Goal: Transaction & Acquisition: Purchase product/service

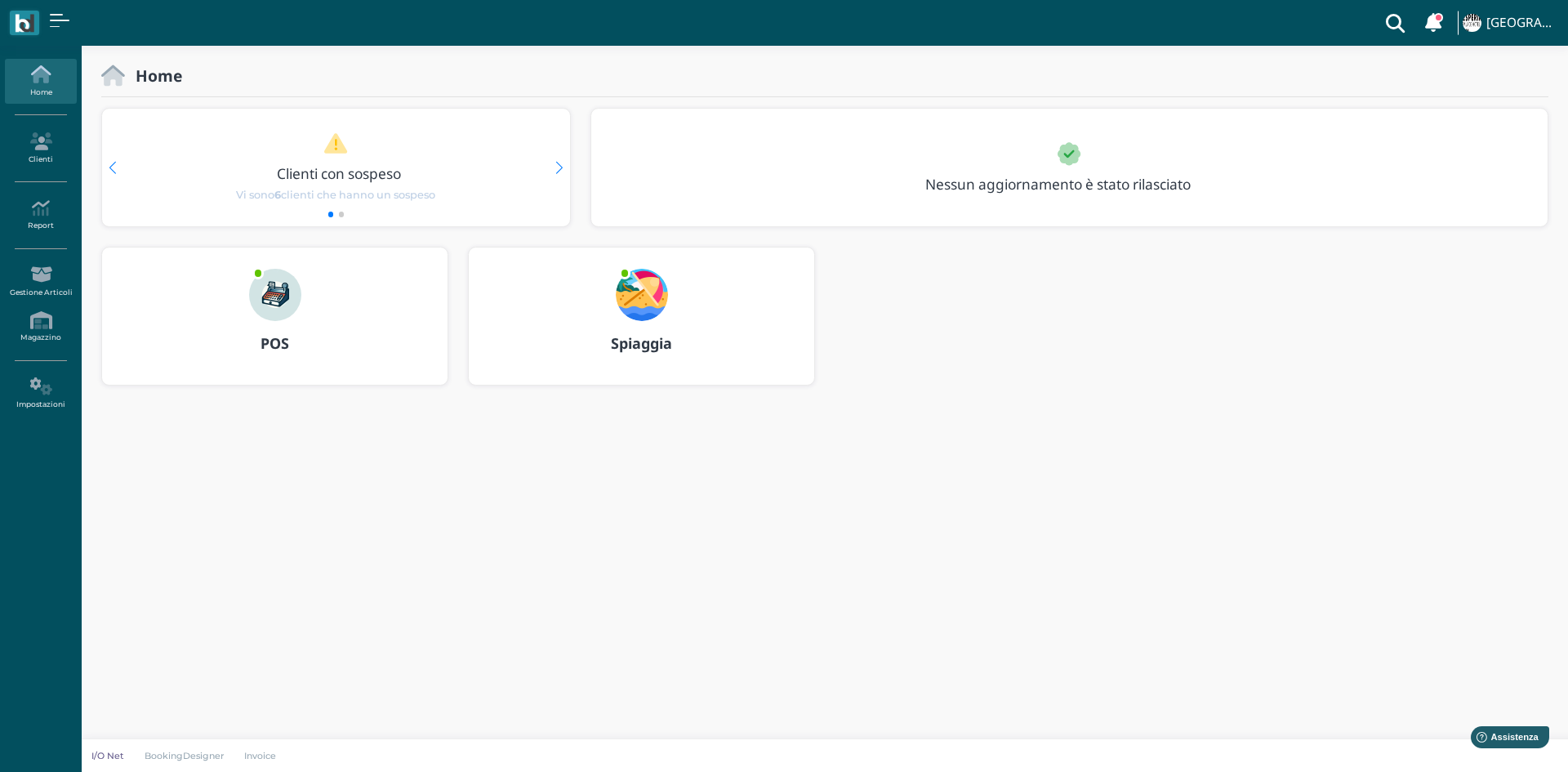
click at [264, 351] on b "POS" at bounding box center [275, 343] width 29 height 20
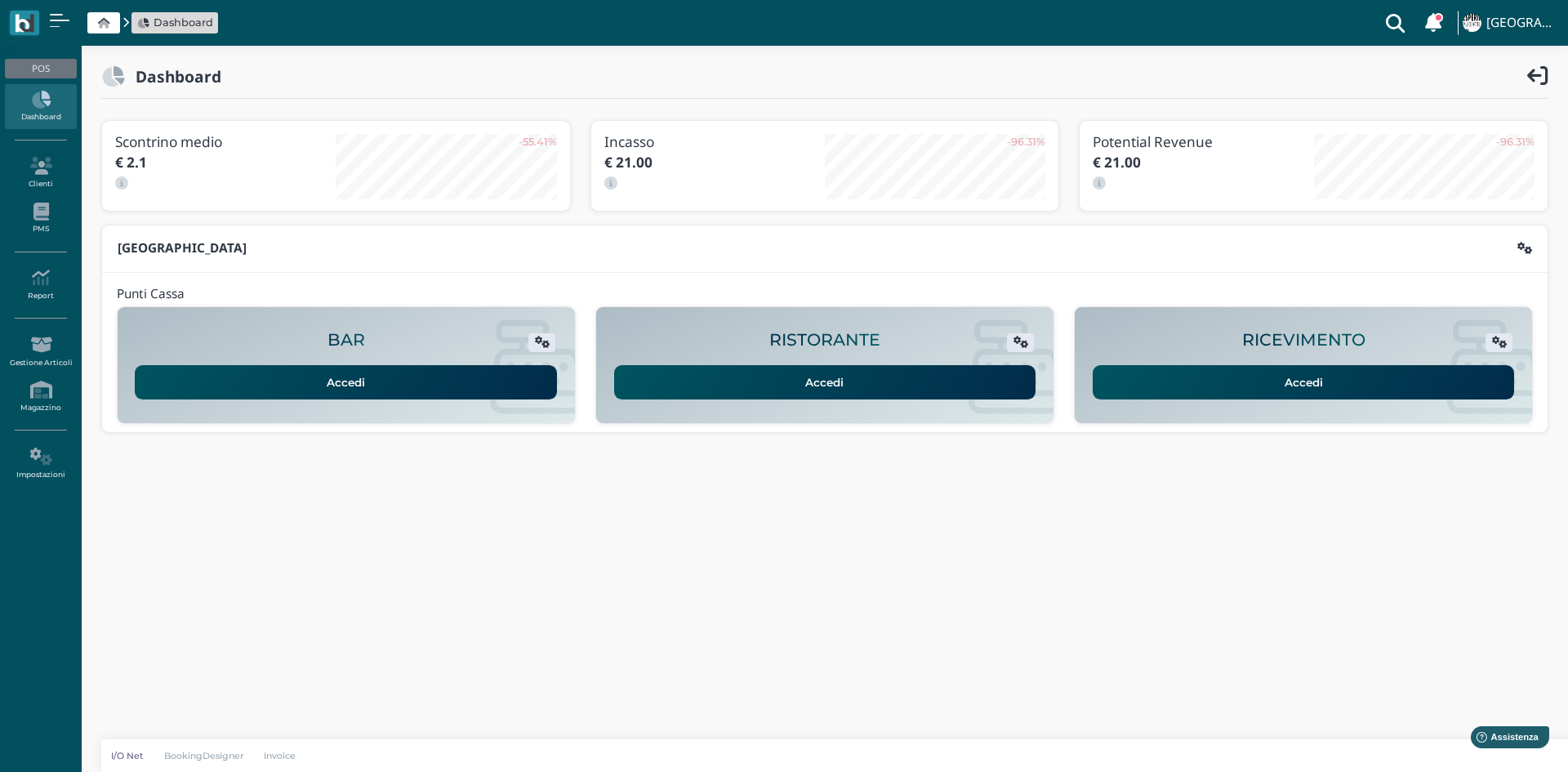
click at [1115, 375] on link "Accedi" at bounding box center [1303, 382] width 422 height 34
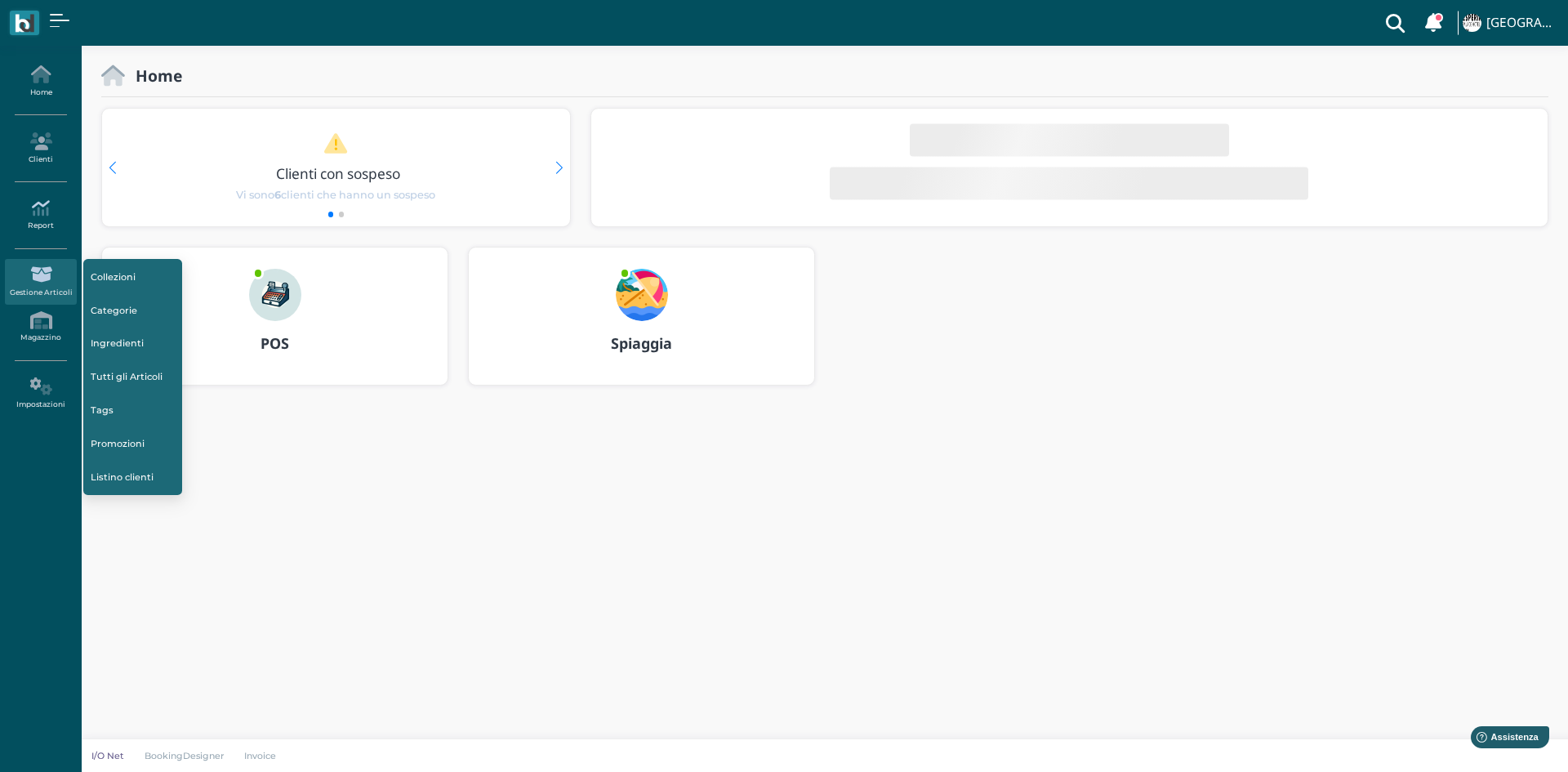
click at [50, 226] on link "Report" at bounding box center [40, 215] width 71 height 45
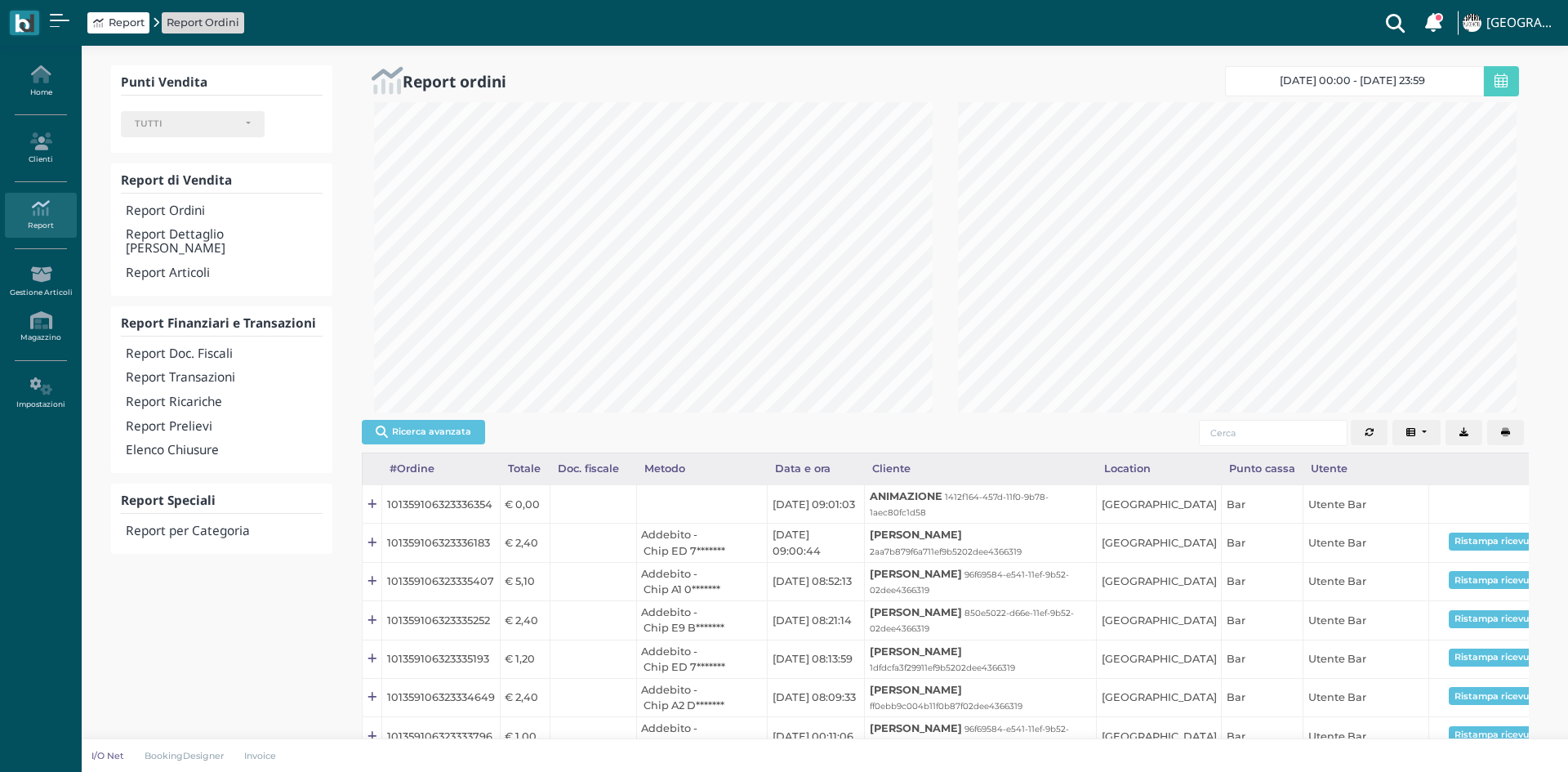
select select
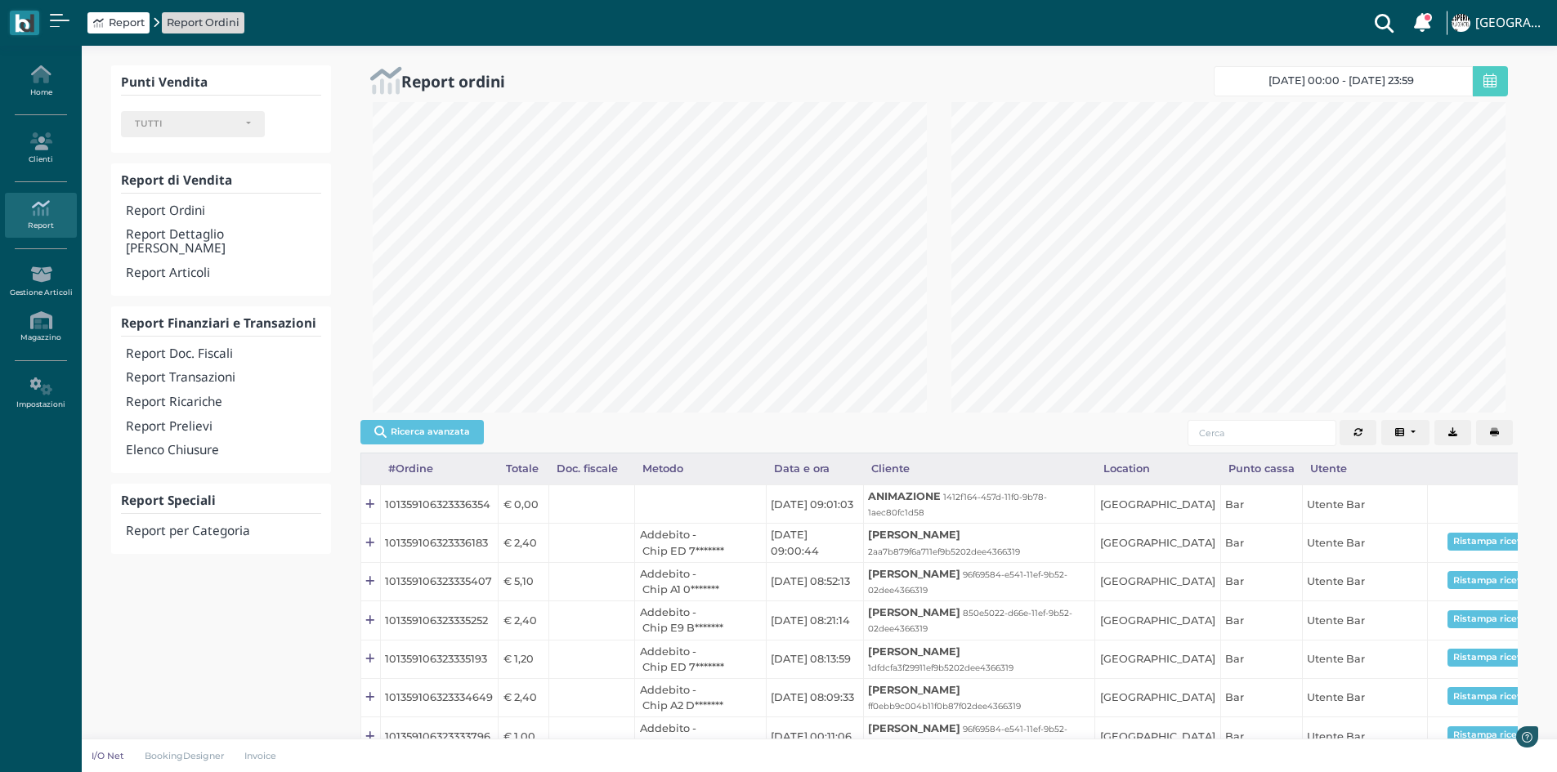
scroll to position [816825, 816557]
click at [187, 371] on h4 "Report Transazioni" at bounding box center [223, 378] width 194 height 14
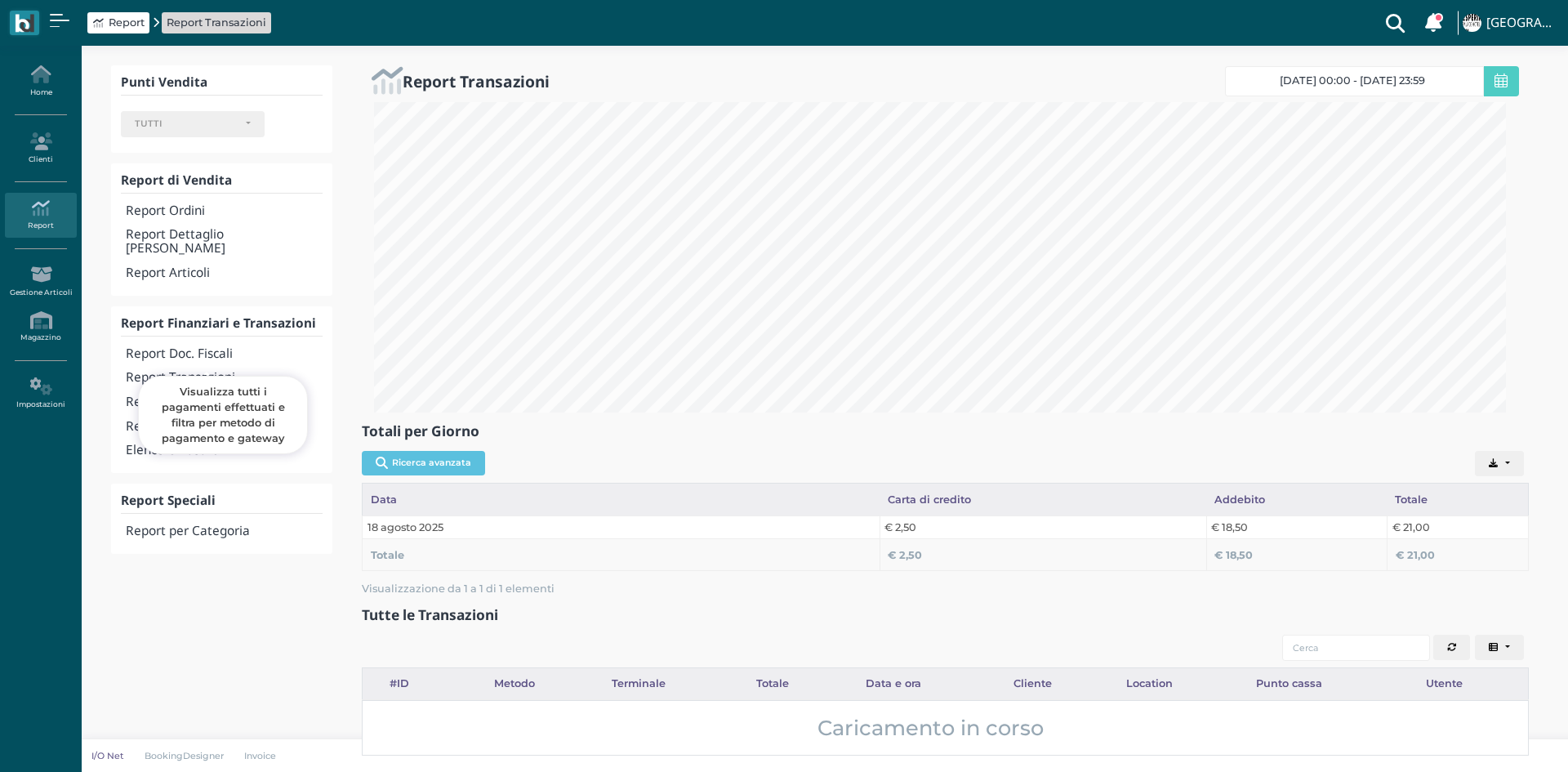
select select
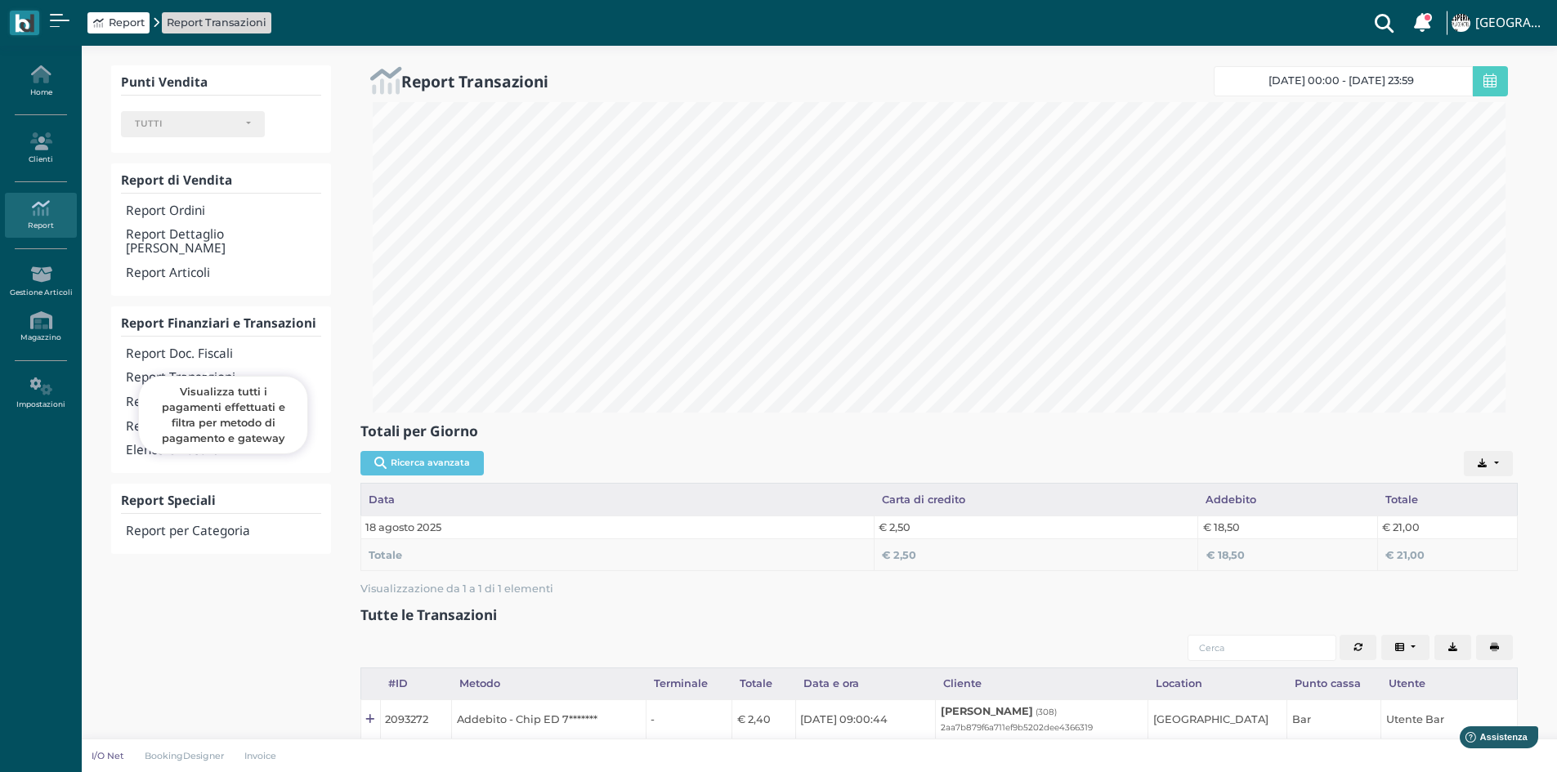
click at [163, 371] on h4 "Report Transazioni" at bounding box center [223, 378] width 194 height 14
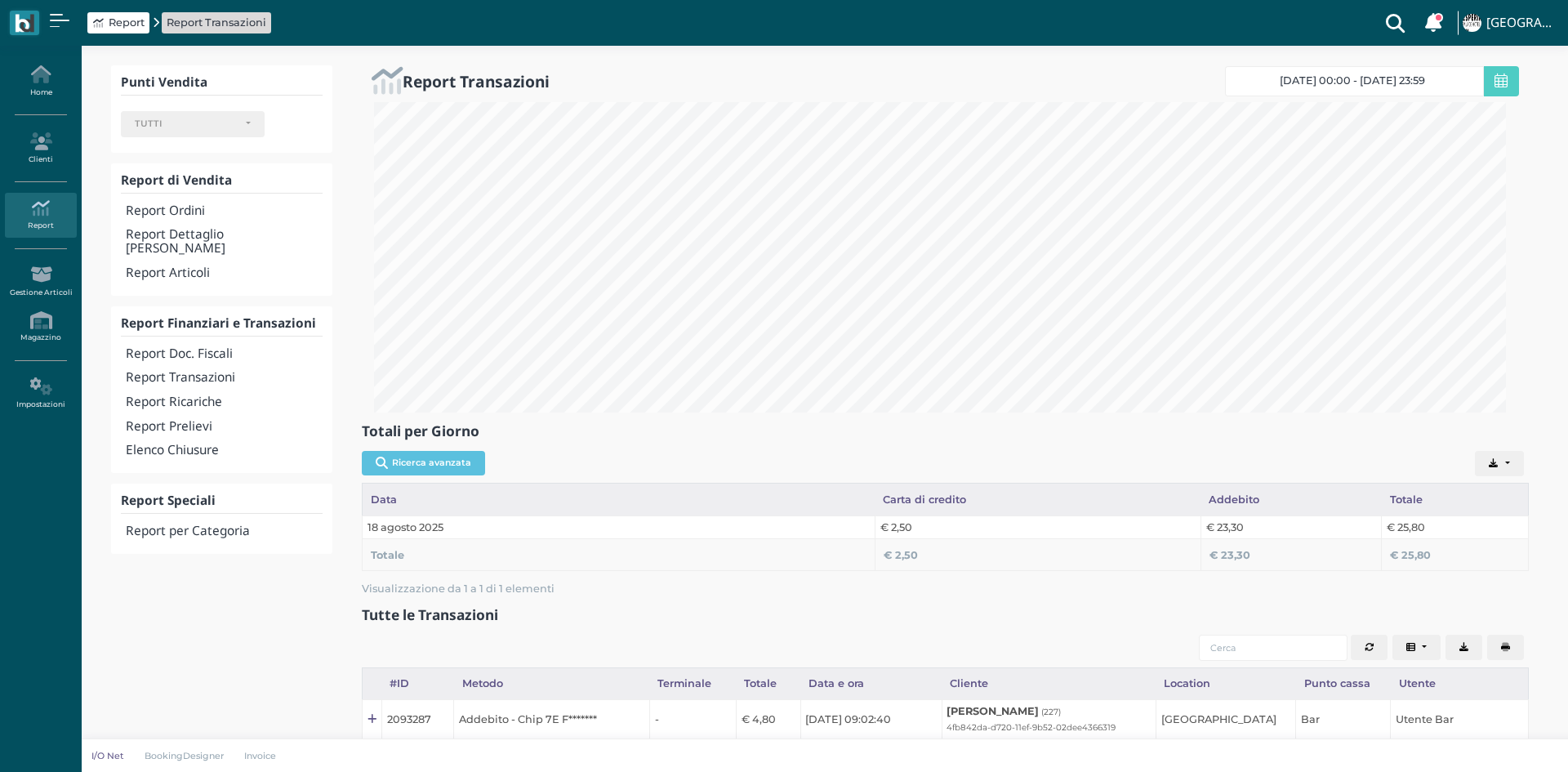
select select
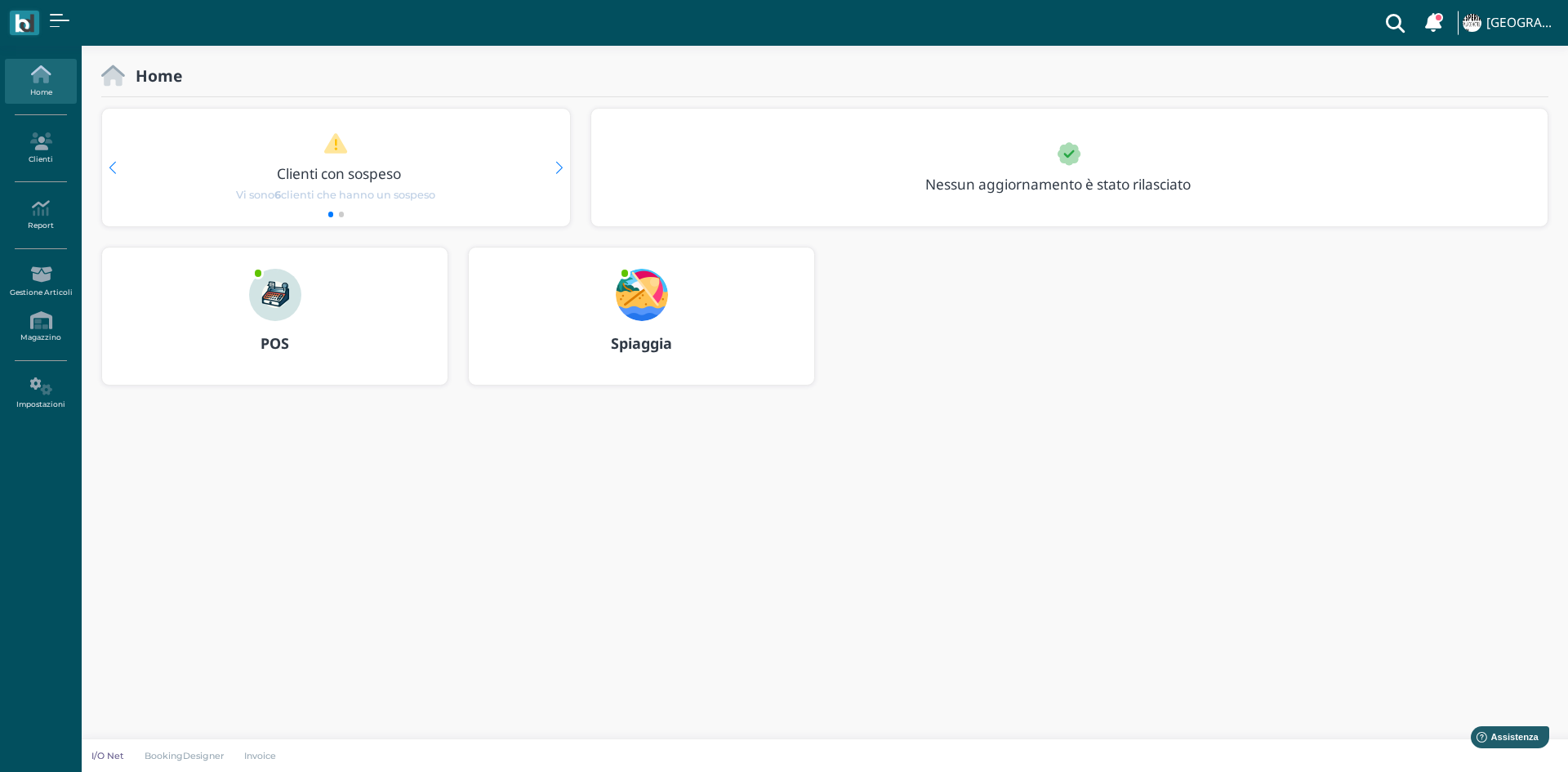
click at [670, 344] on b "Spiaggia" at bounding box center [641, 343] width 61 height 20
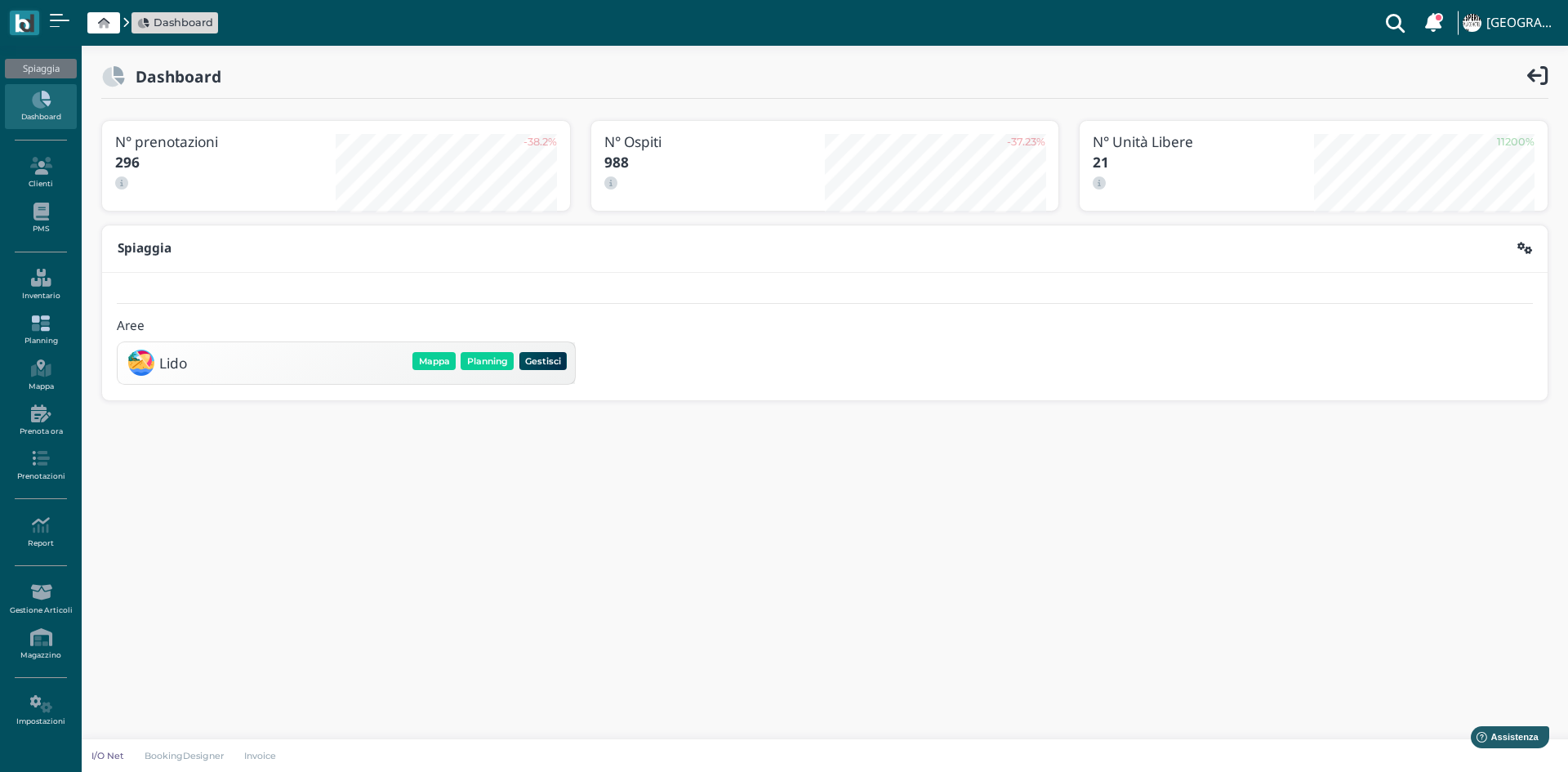
click at [40, 328] on icon at bounding box center [40, 324] width 71 height 18
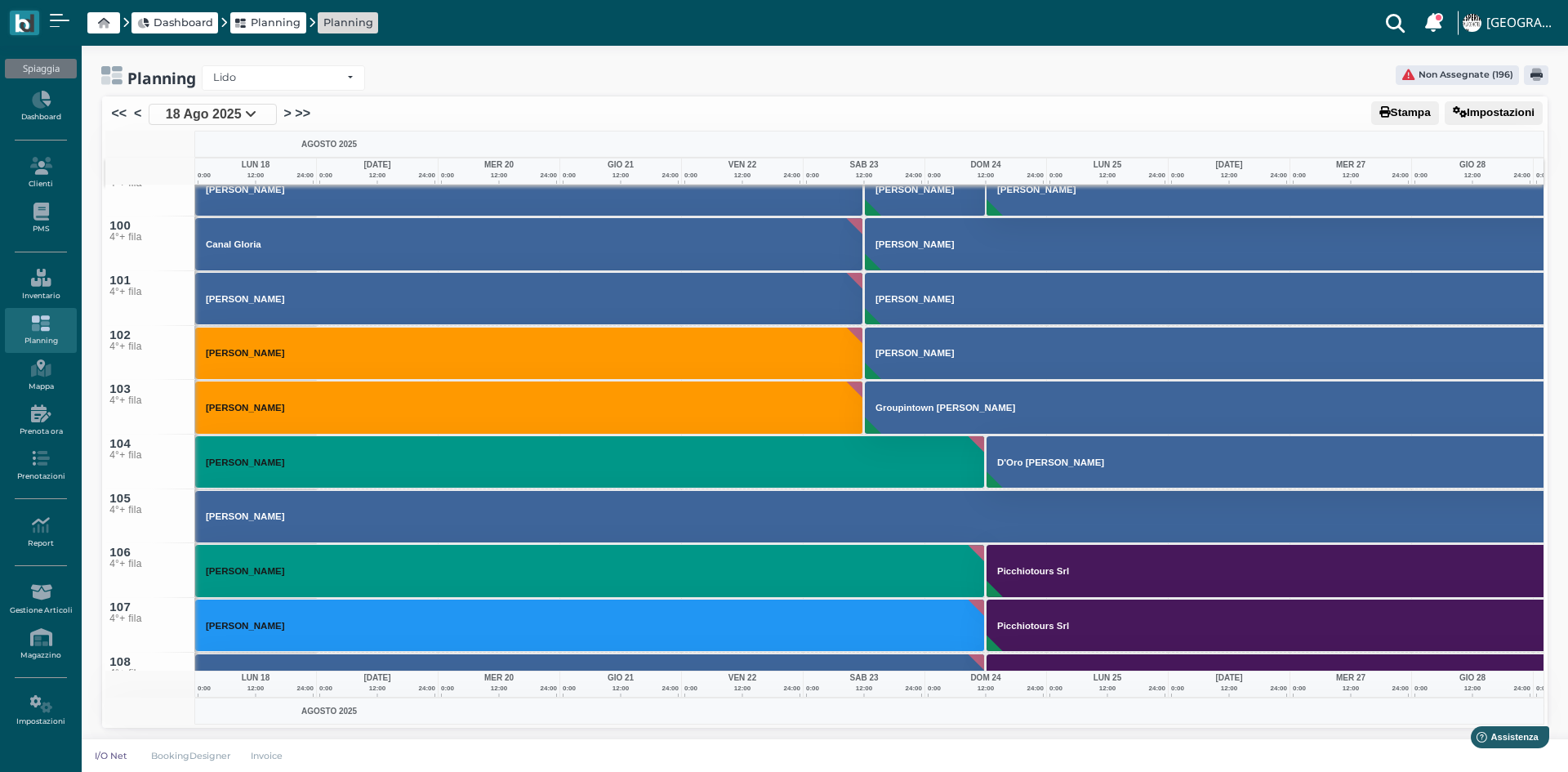
scroll to position [5475, 0]
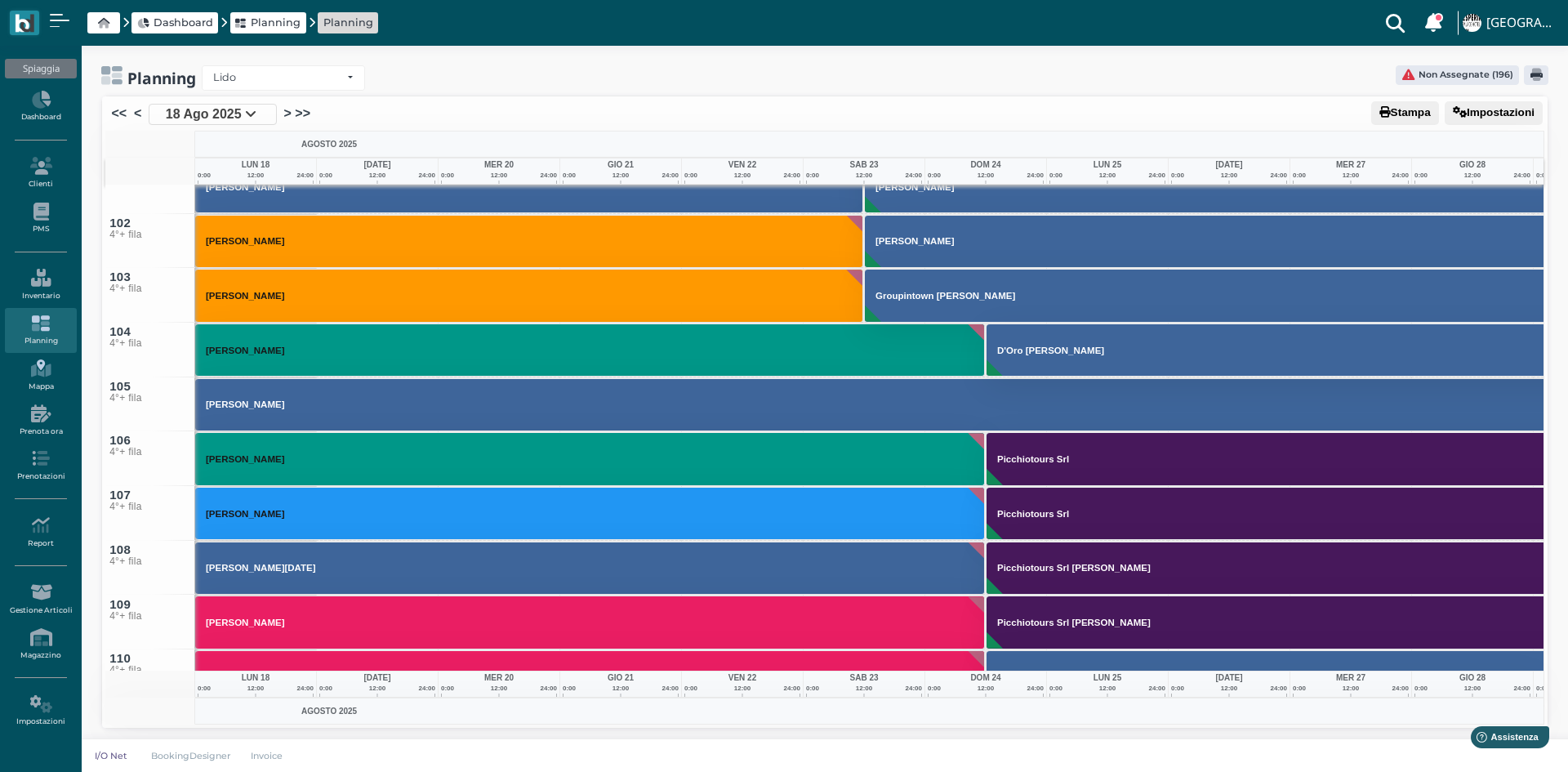
click at [31, 381] on link "Mappa" at bounding box center [40, 375] width 71 height 45
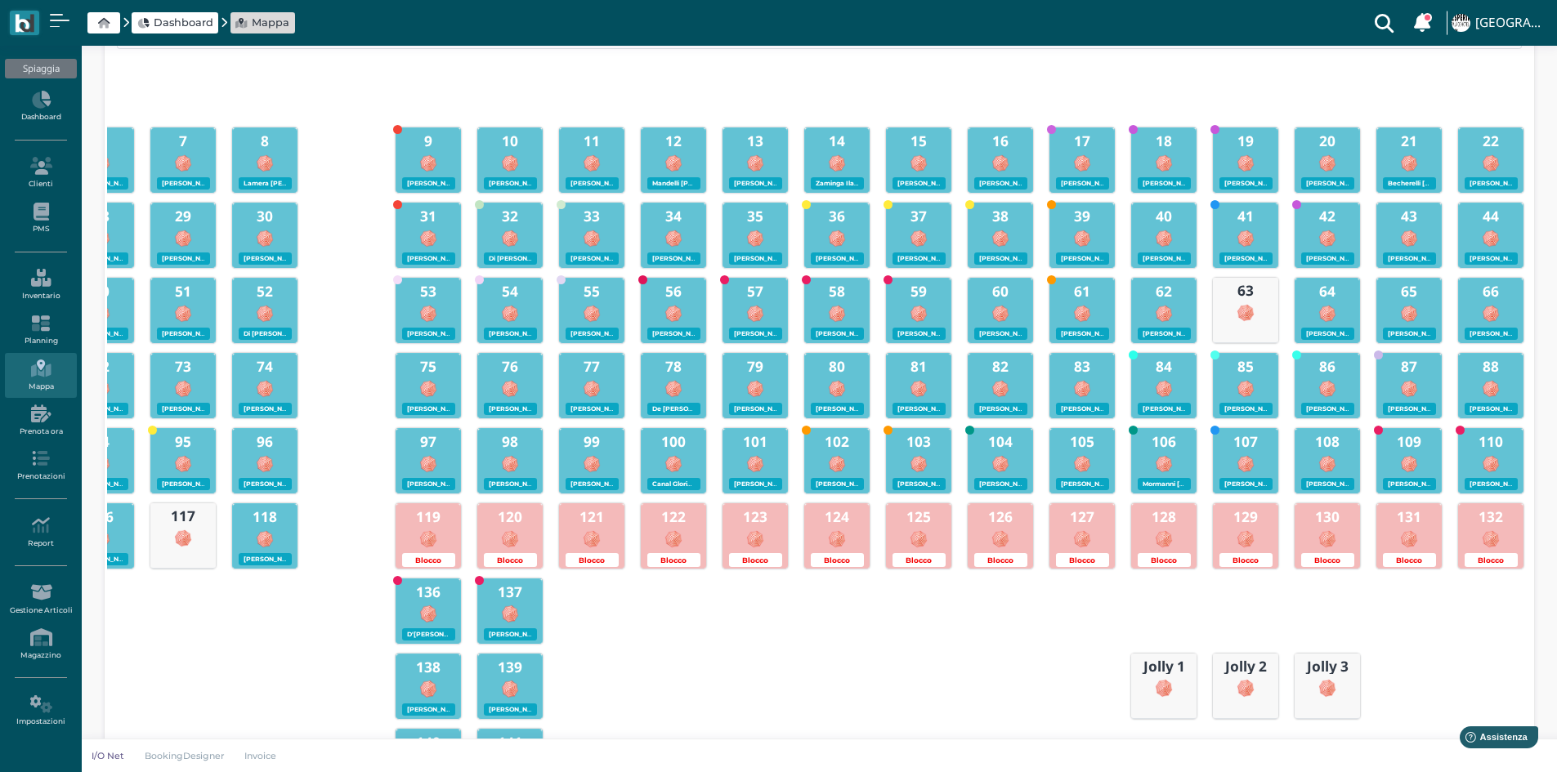
scroll to position [47, 0]
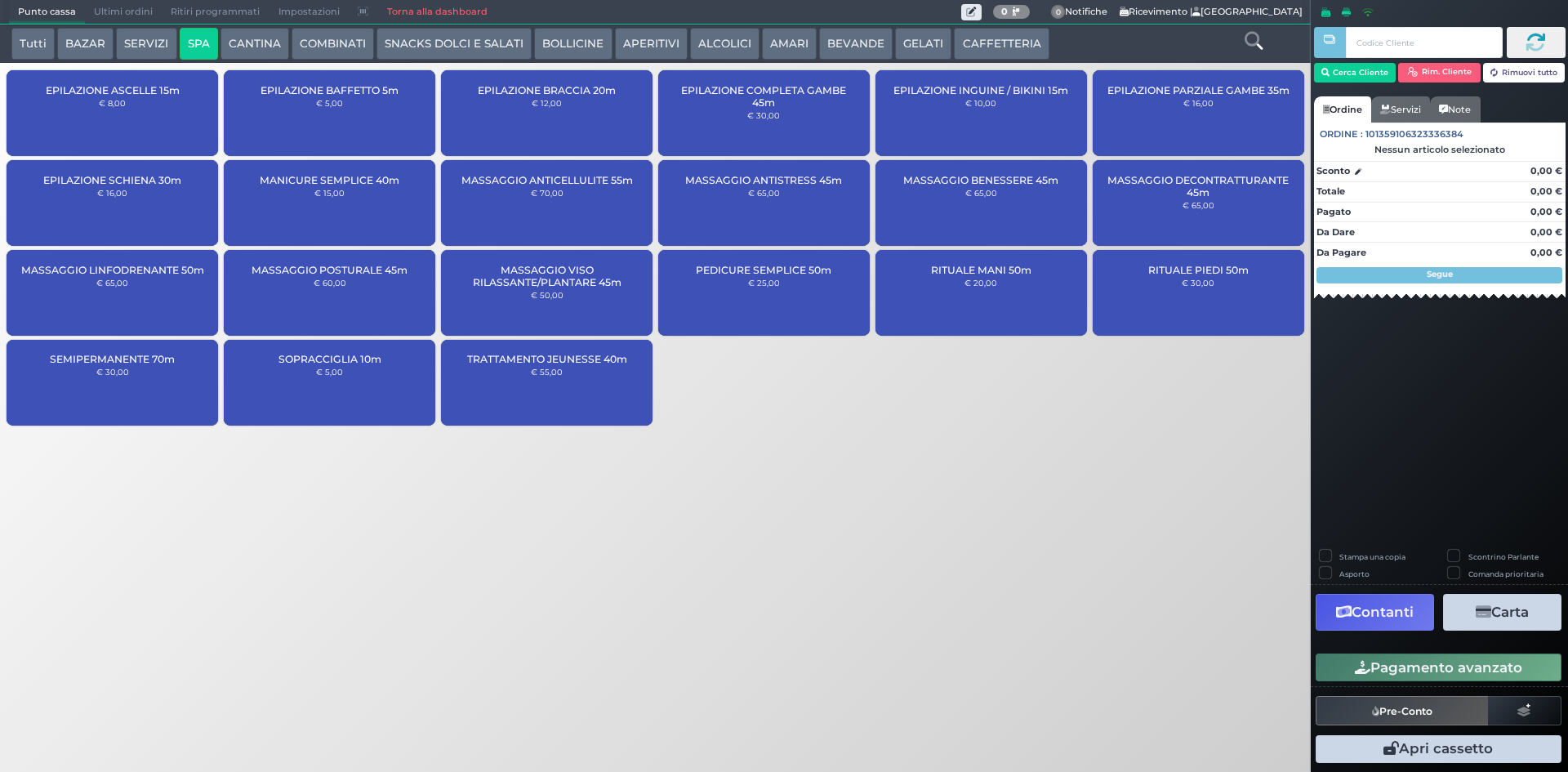
click at [387, 387] on div "SOPRACCIGLIA 10m € 5,00" at bounding box center [330, 383] width 212 height 86
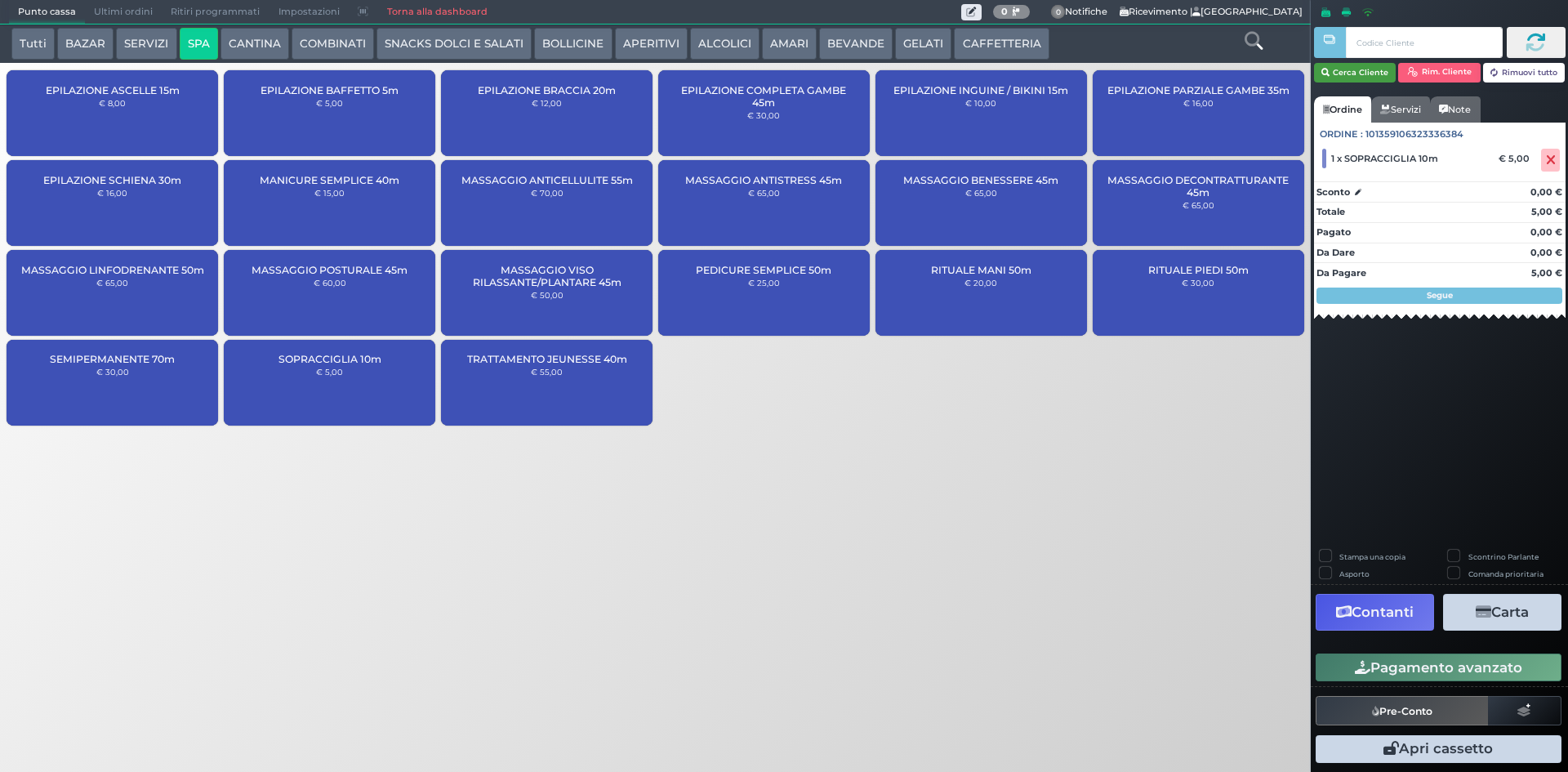
click at [1378, 79] on button "Cerca Cliente" at bounding box center [1355, 73] width 83 height 20
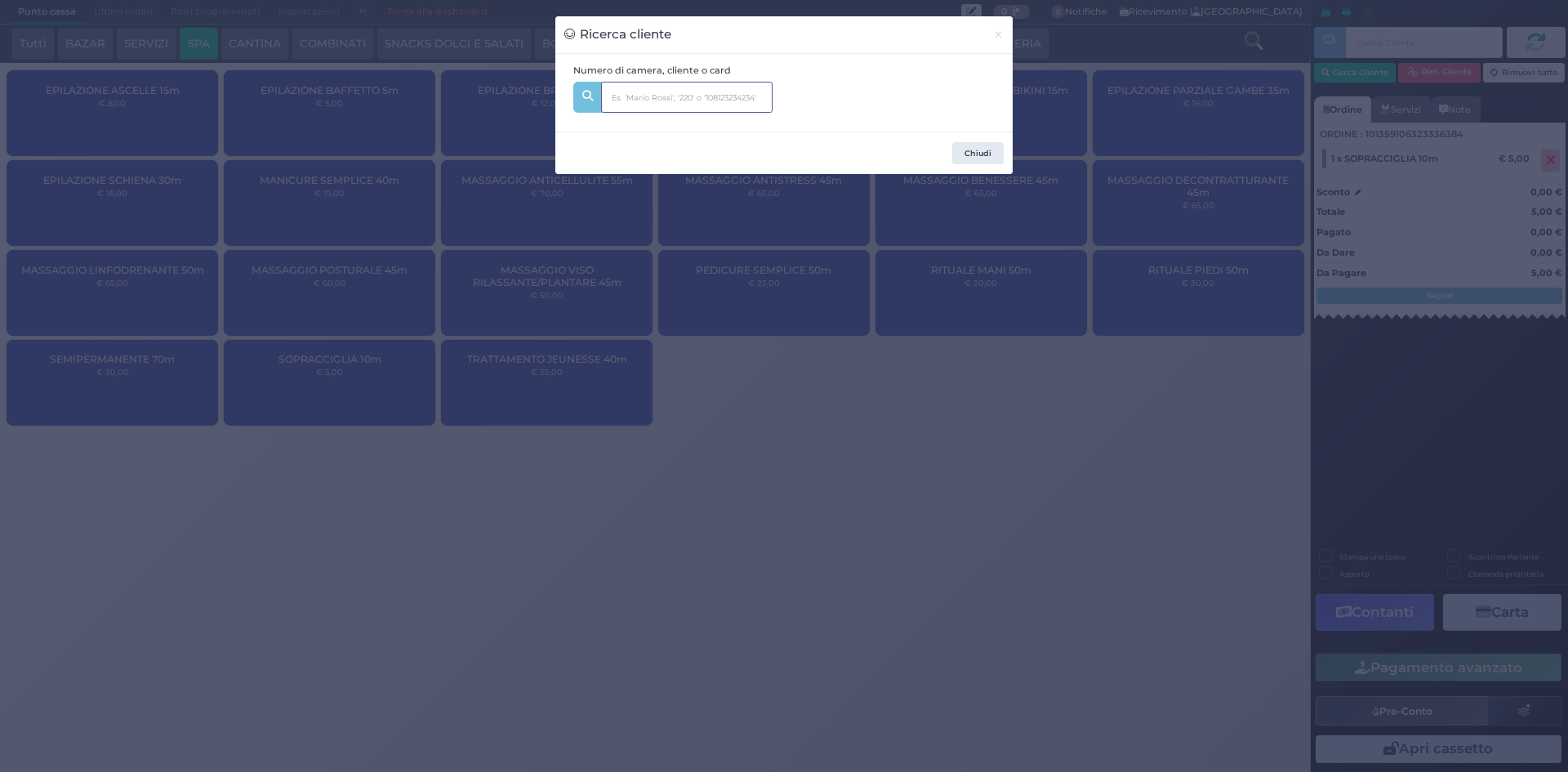
click at [723, 85] on input "text" at bounding box center [687, 97] width 172 height 31
type input "151"
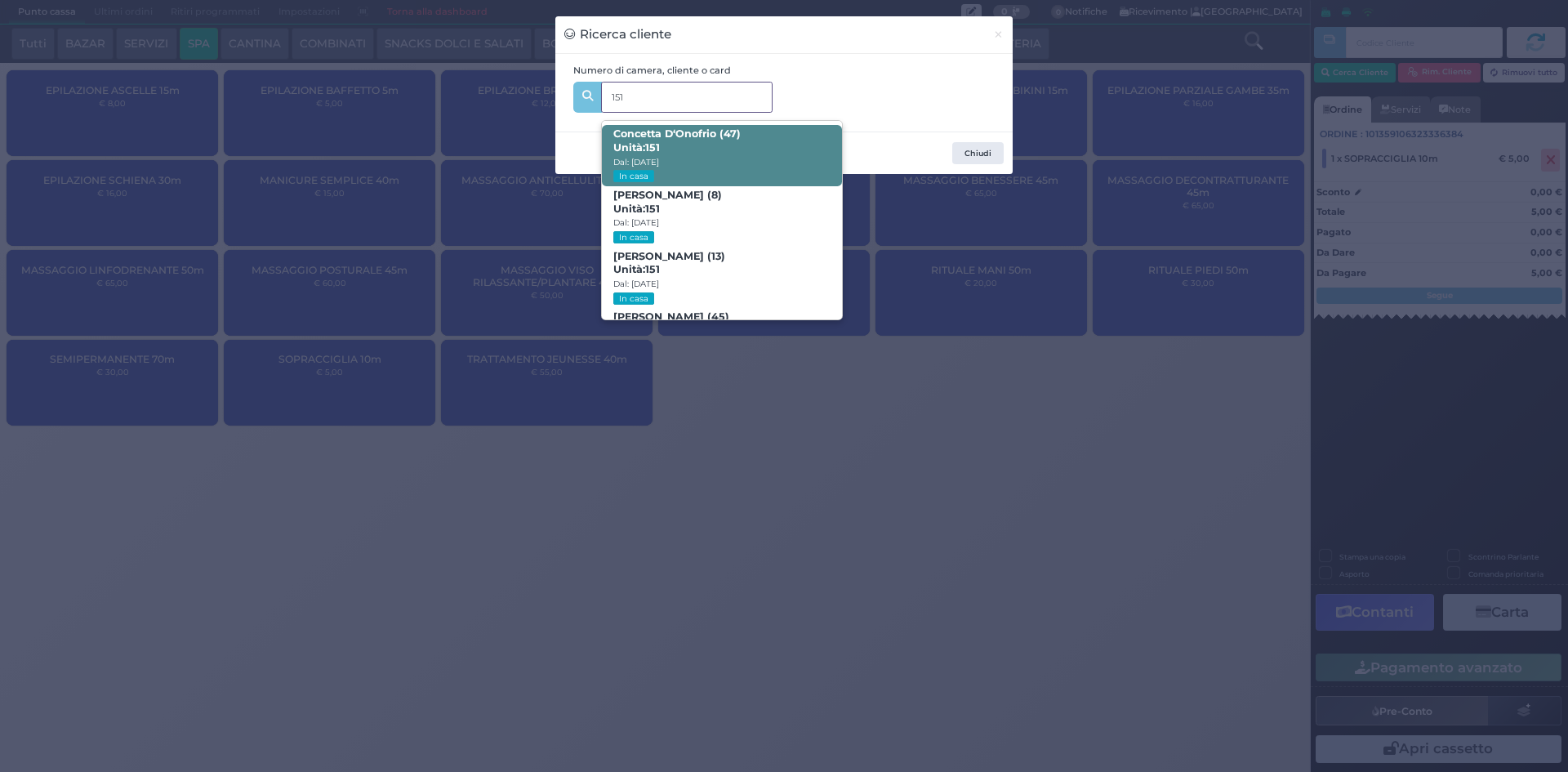
click at [741, 150] on span "Concetta D‘Onofrio (47) Unità: 151 Dal: 16/08/2025 In casa" at bounding box center [721, 155] width 239 height 61
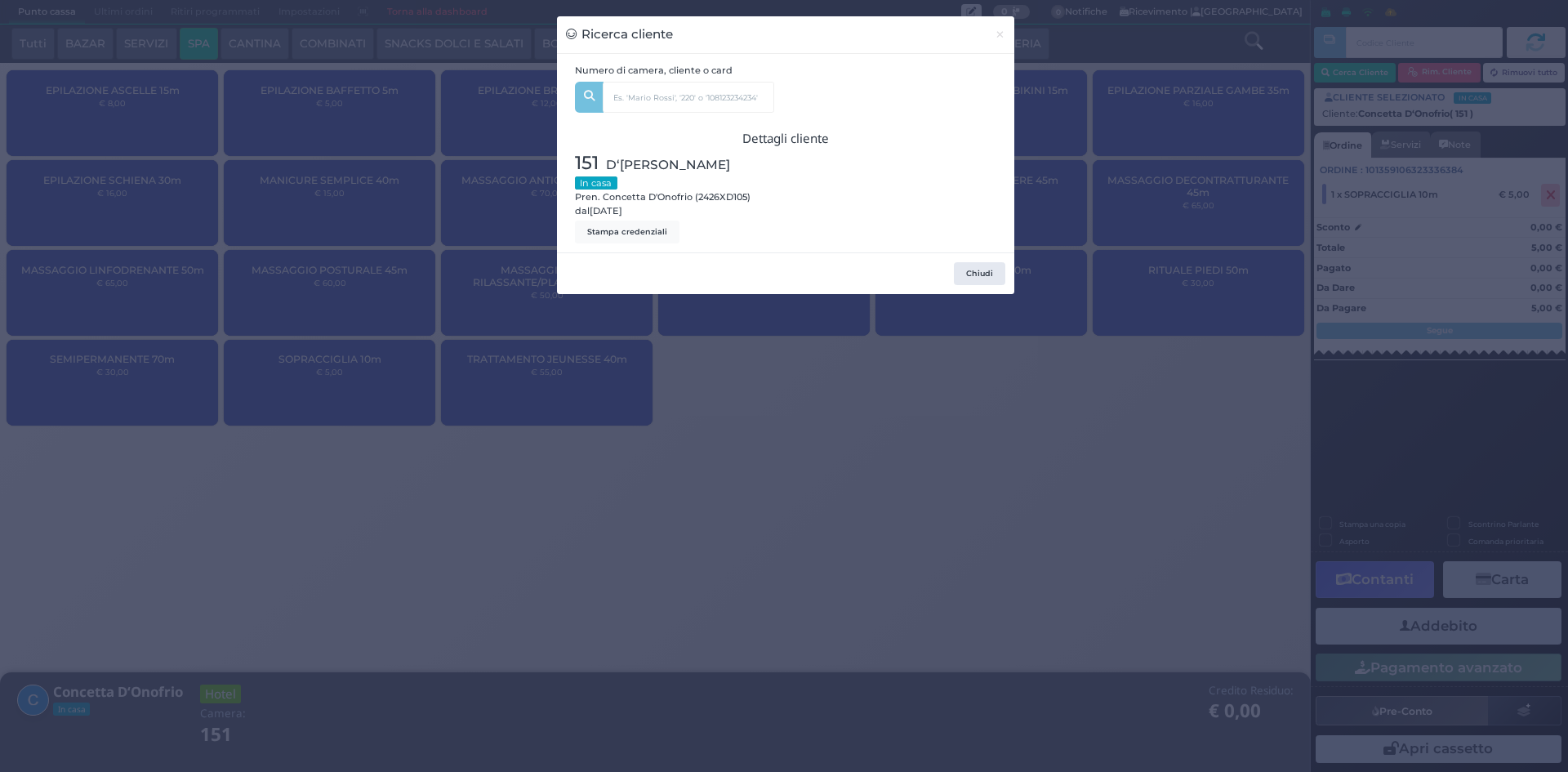
click at [790, 417] on div "Ricerca cliente × Numero di camera, cliente o card 151 Concetta D‘Onofrio (47) …" at bounding box center [784, 386] width 1568 height 772
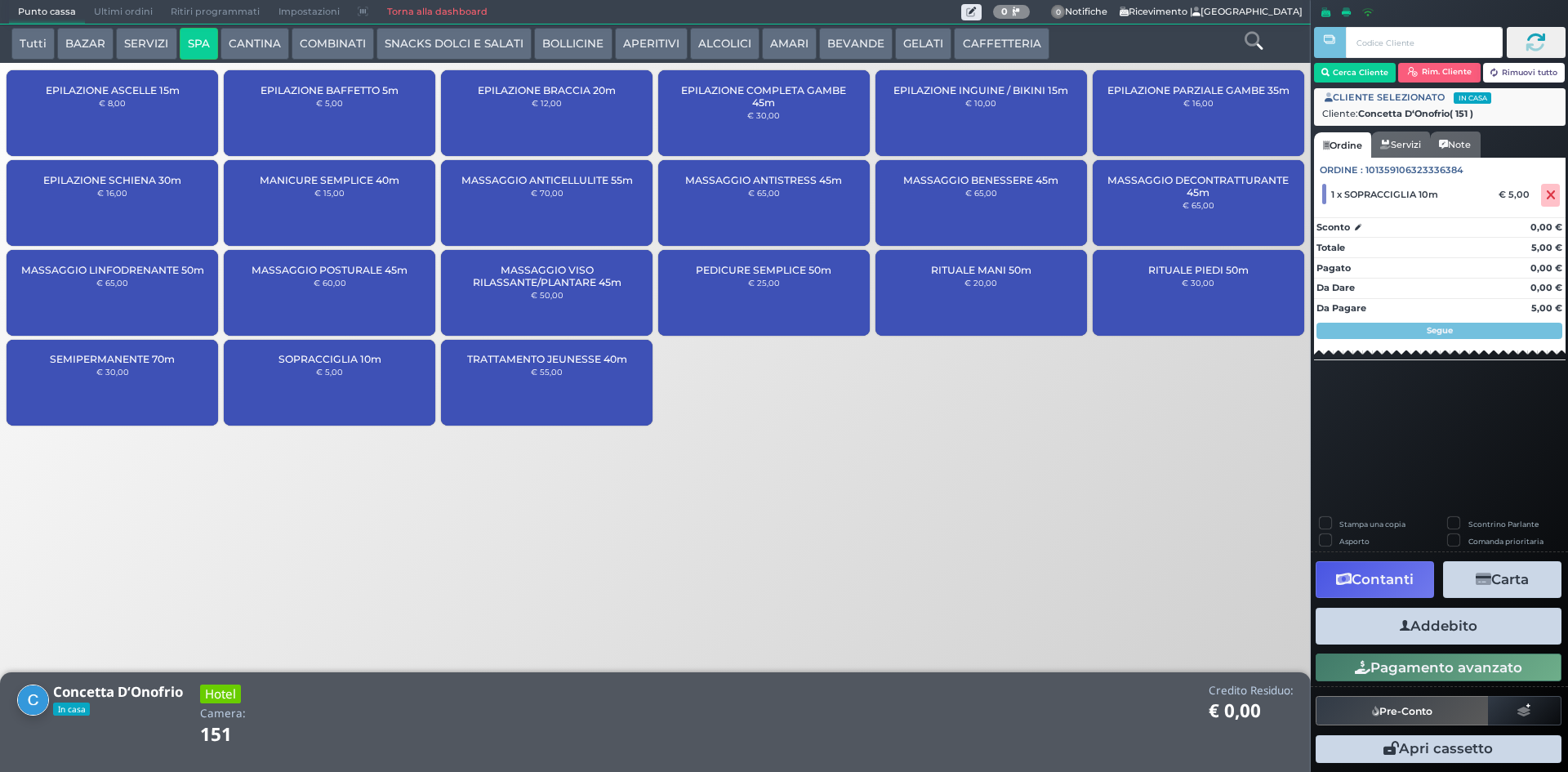
click at [1452, 620] on button "Addebito" at bounding box center [1438, 626] width 246 height 37
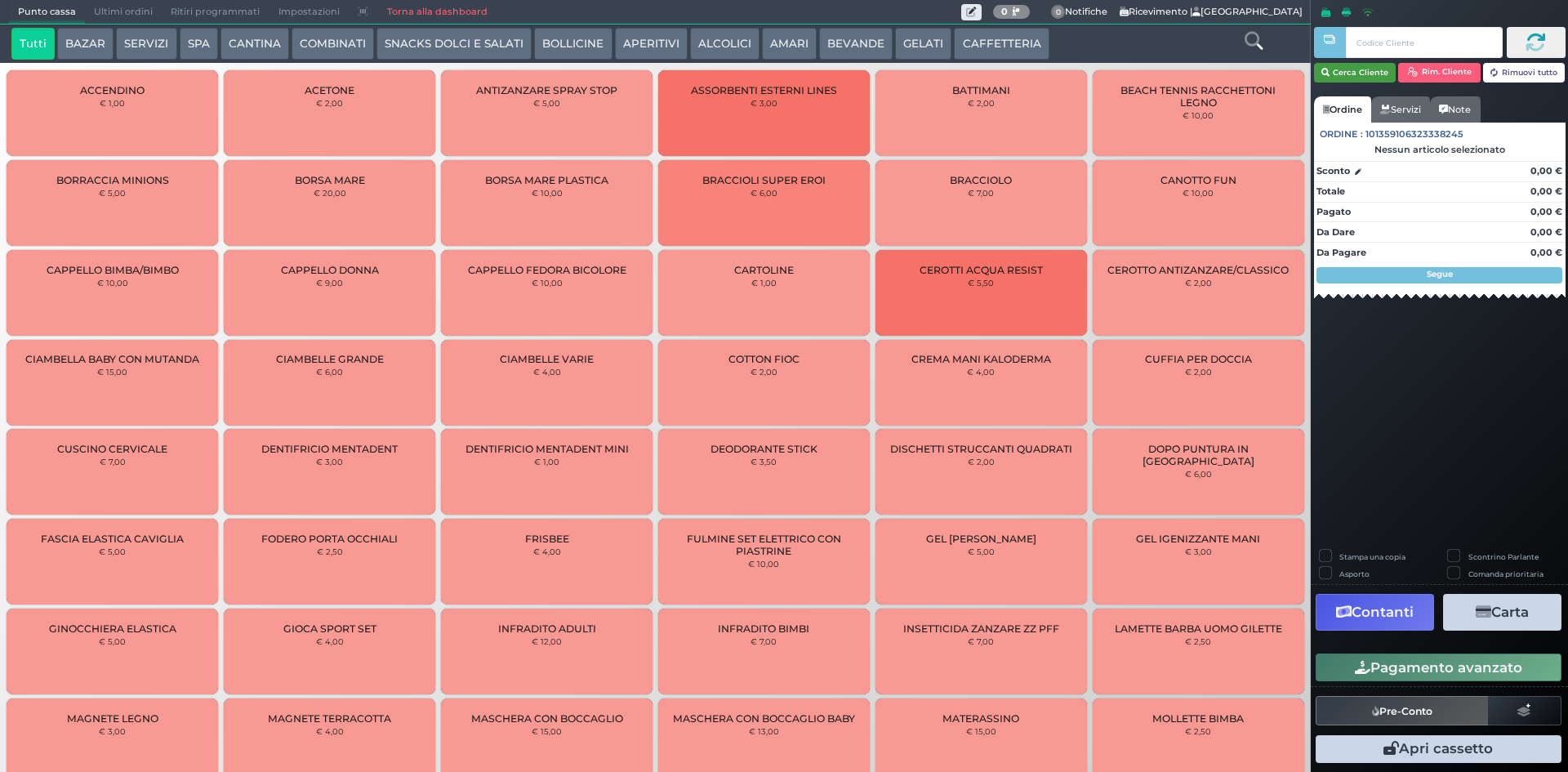
click at [1346, 70] on button "Cerca Cliente" at bounding box center [1355, 73] width 83 height 20
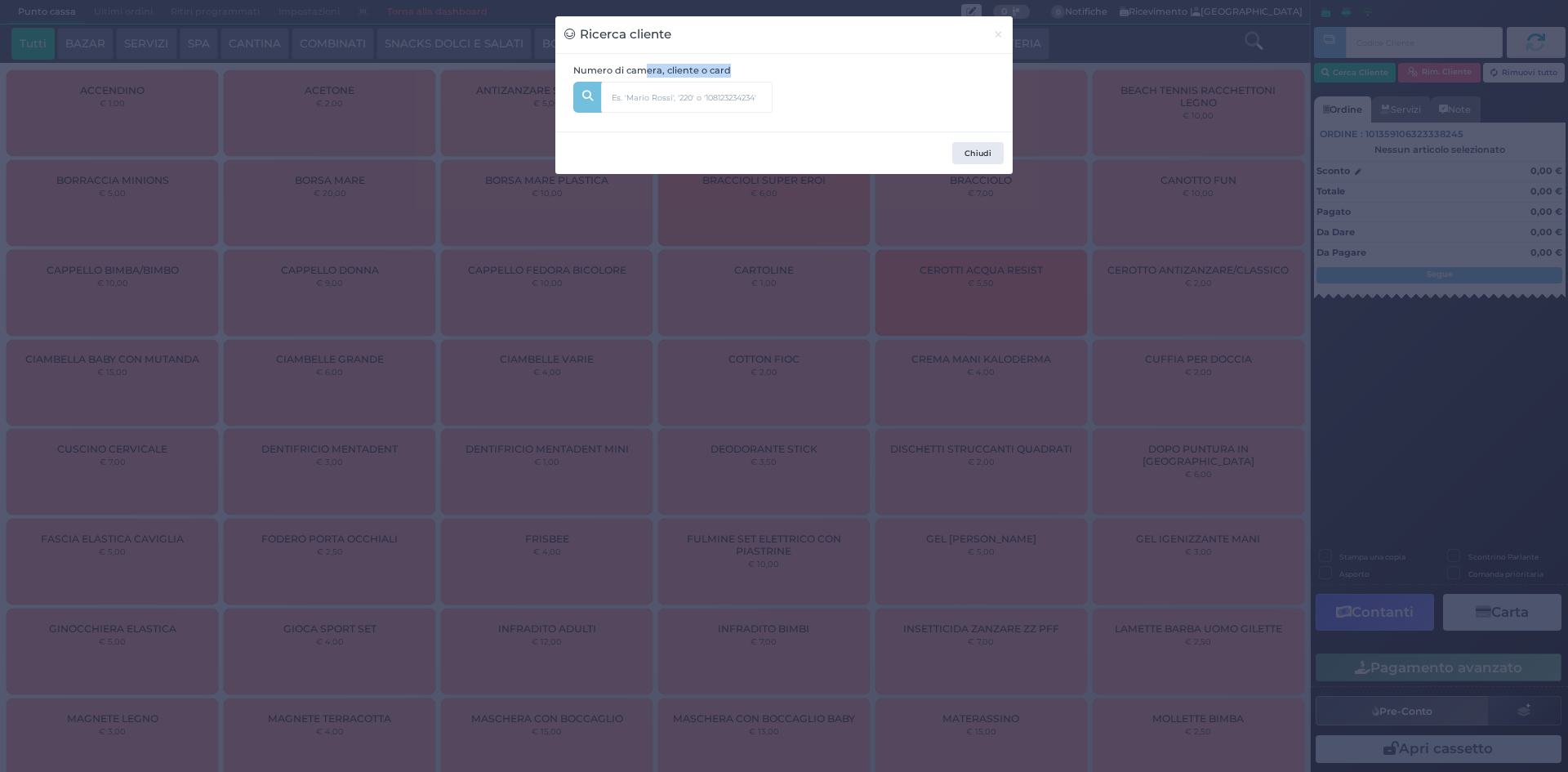
drag, startPoint x: 642, startPoint y: 77, endPoint x: 641, endPoint y: 85, distance: 8.1
click at [642, 78] on div "Numero di camera, cliente o card" at bounding box center [673, 93] width 217 height 59
click at [641, 88] on input "text" at bounding box center [687, 97] width 172 height 31
type input "218"
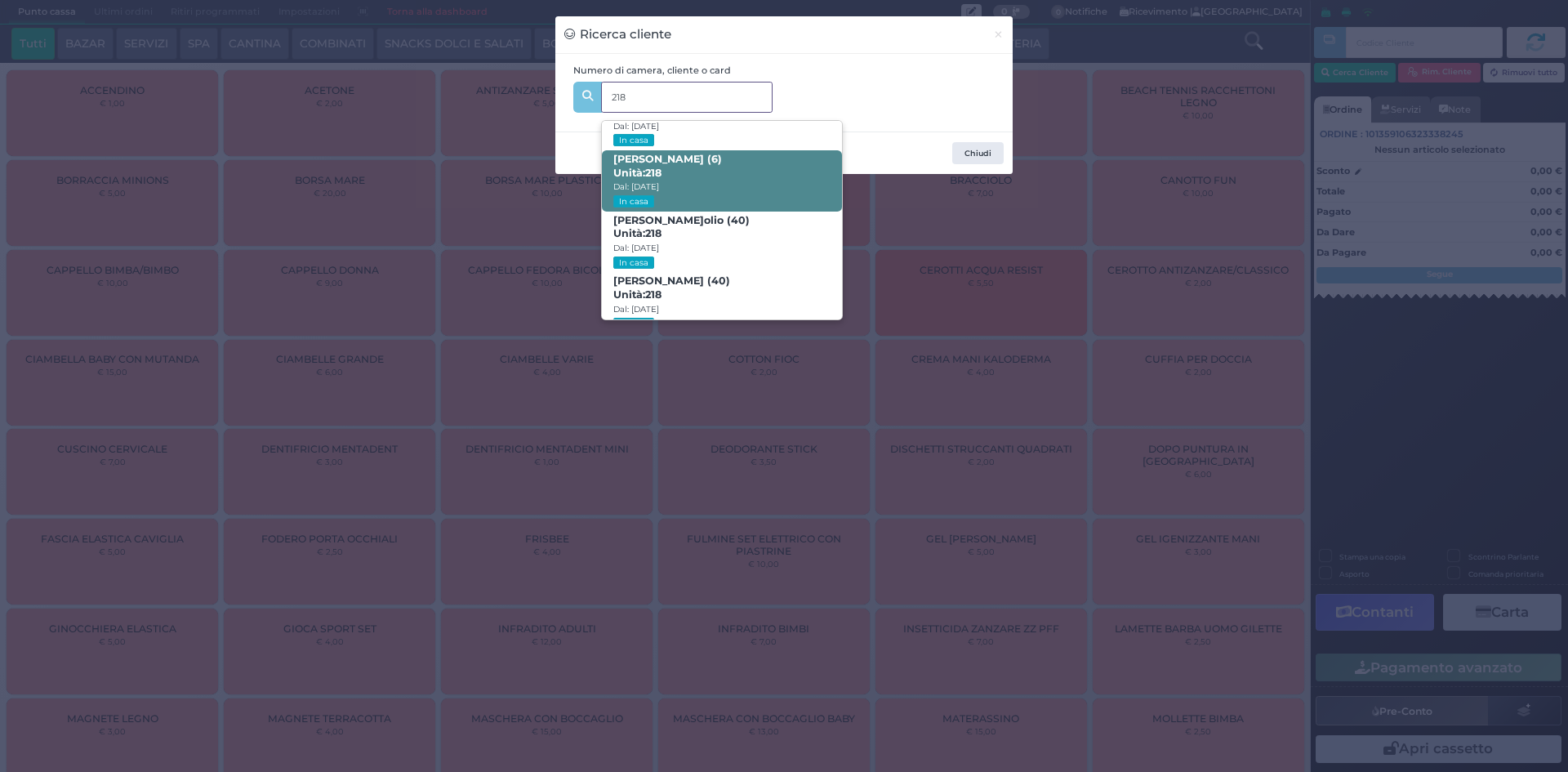
scroll to position [78, 0]
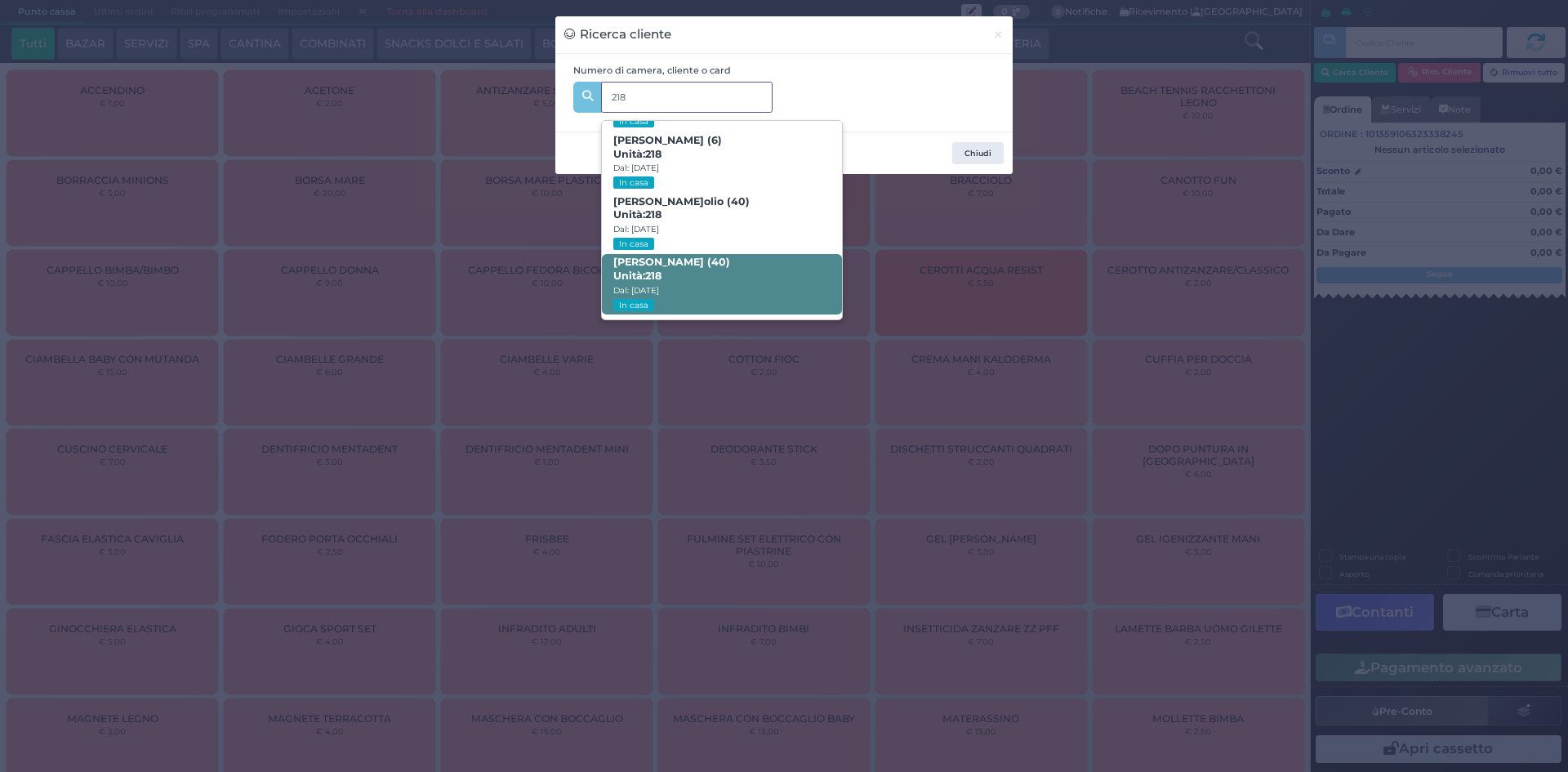
click at [731, 282] on span "Domenico Pesce (40) Unità: 218 Dal: 16/08/2025 In casa" at bounding box center [721, 284] width 239 height 61
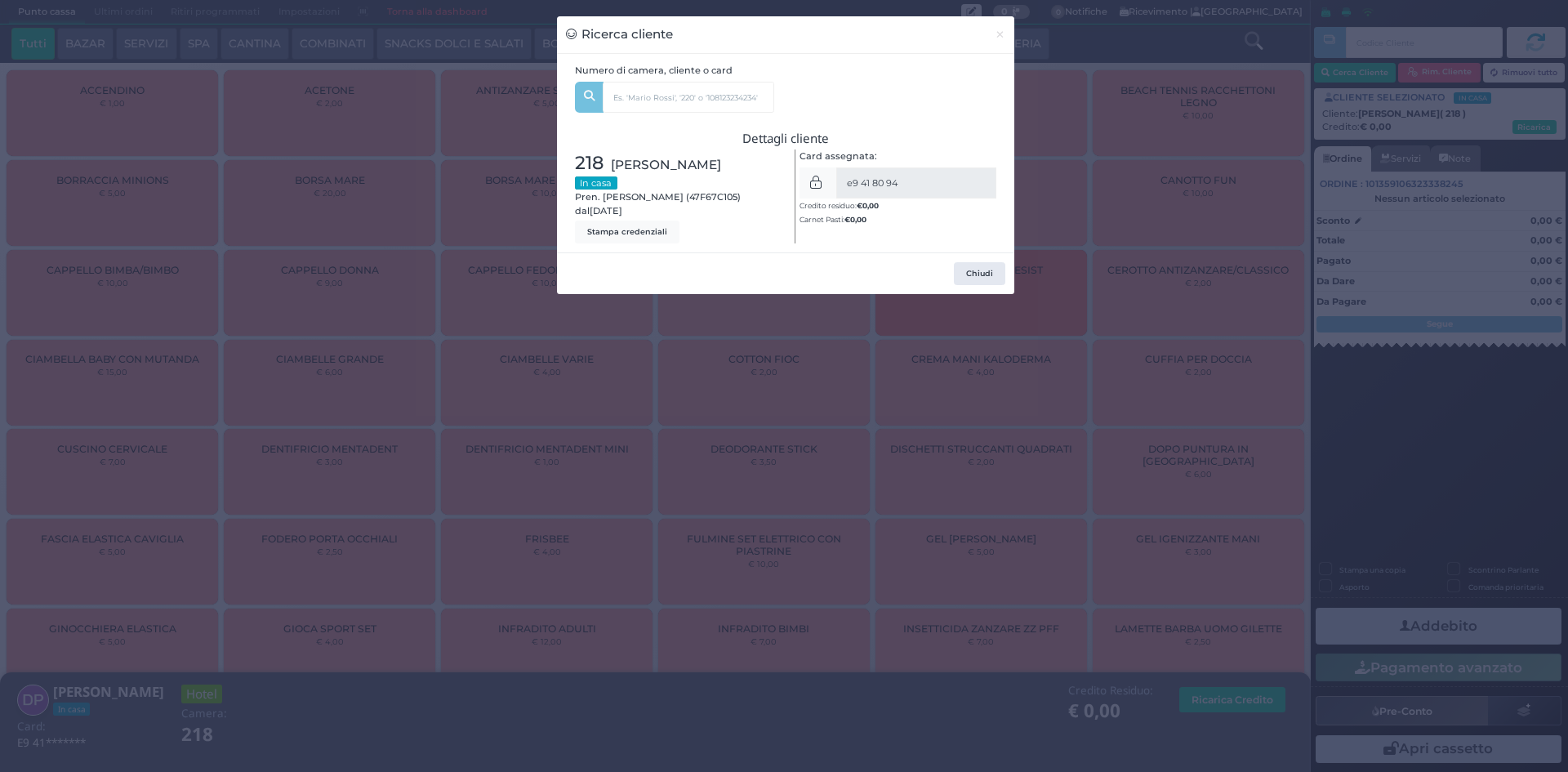
click at [1087, 277] on div "Ricerca cliente × Numero di camera, cliente o card 218 Chiara Pesce (1) Unità: …" at bounding box center [784, 386] width 1568 height 772
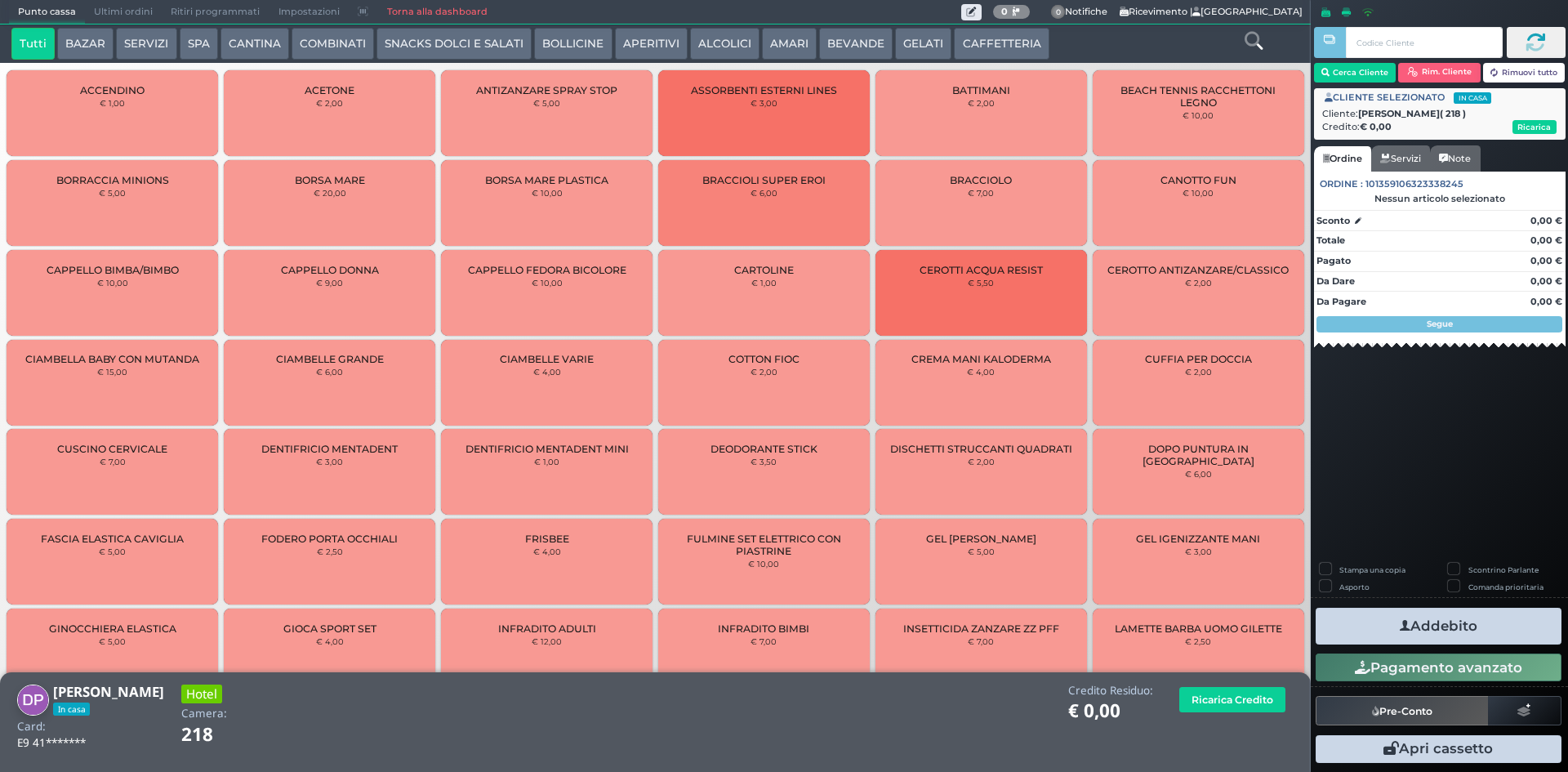
click at [1385, 622] on button "Addebito" at bounding box center [1438, 626] width 246 height 37
click at [1252, 33] on icon at bounding box center [1253, 41] width 18 height 18
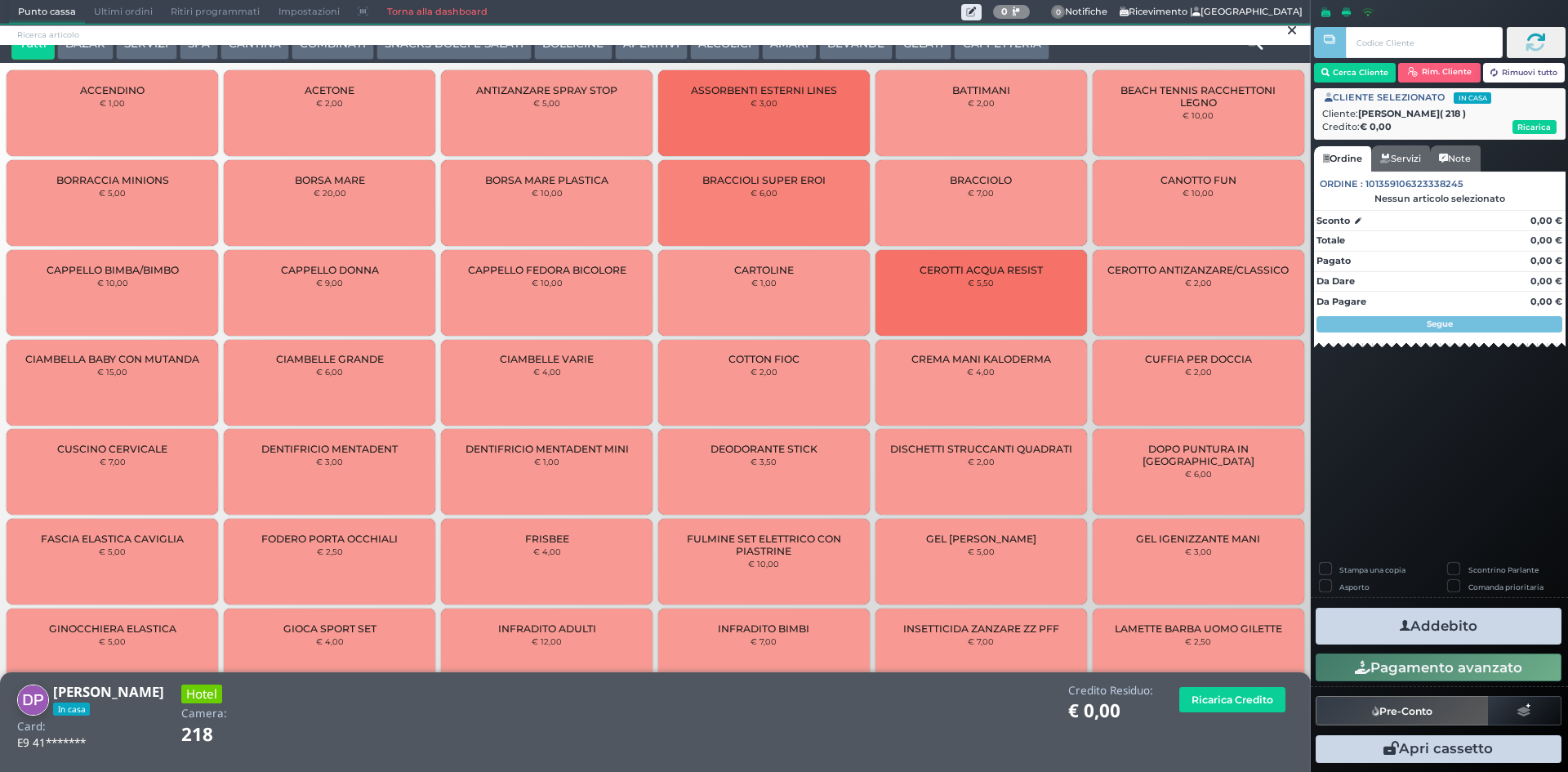
scroll to position [0, 0]
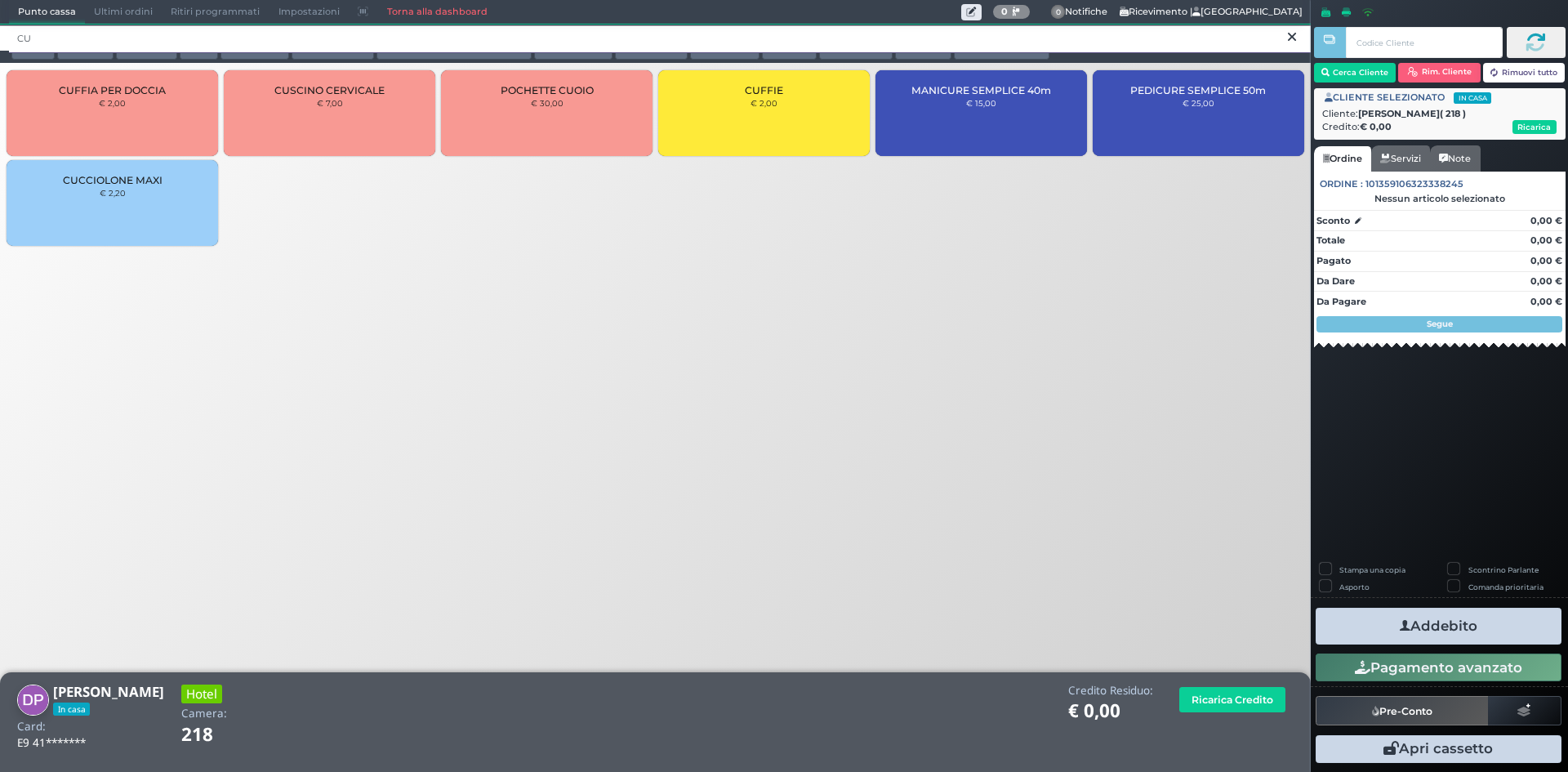
type input "CU"
drag, startPoint x: 670, startPoint y: 114, endPoint x: 1112, endPoint y: 320, distance: 487.6
click at [673, 114] on div "CUFFIE € 2,00" at bounding box center [765, 113] width 212 height 86
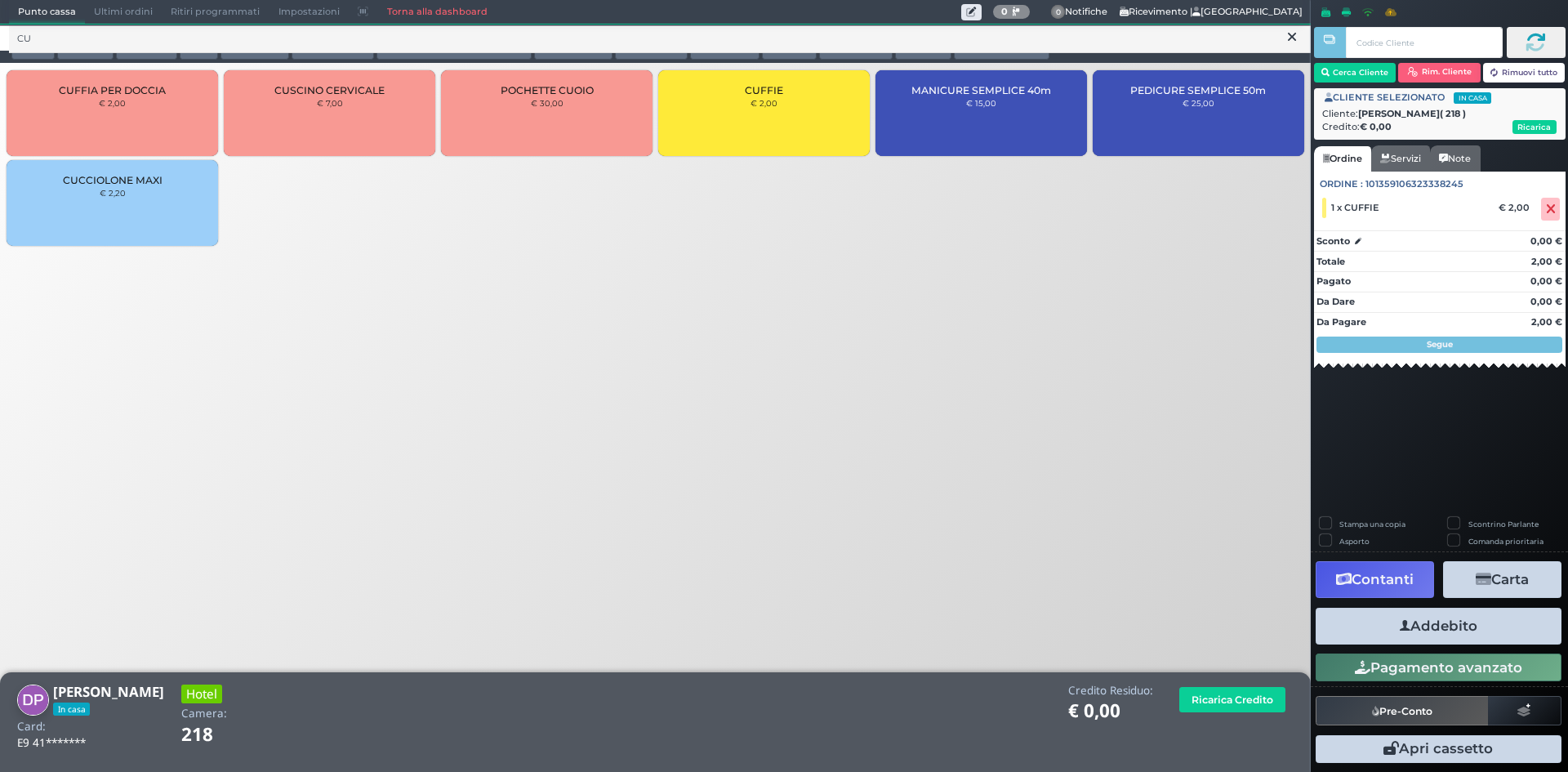
click at [1346, 605] on div "Addebito Card cliente" at bounding box center [1438, 626] width 255 height 47
click at [1342, 619] on button "Addebito" at bounding box center [1438, 626] width 246 height 37
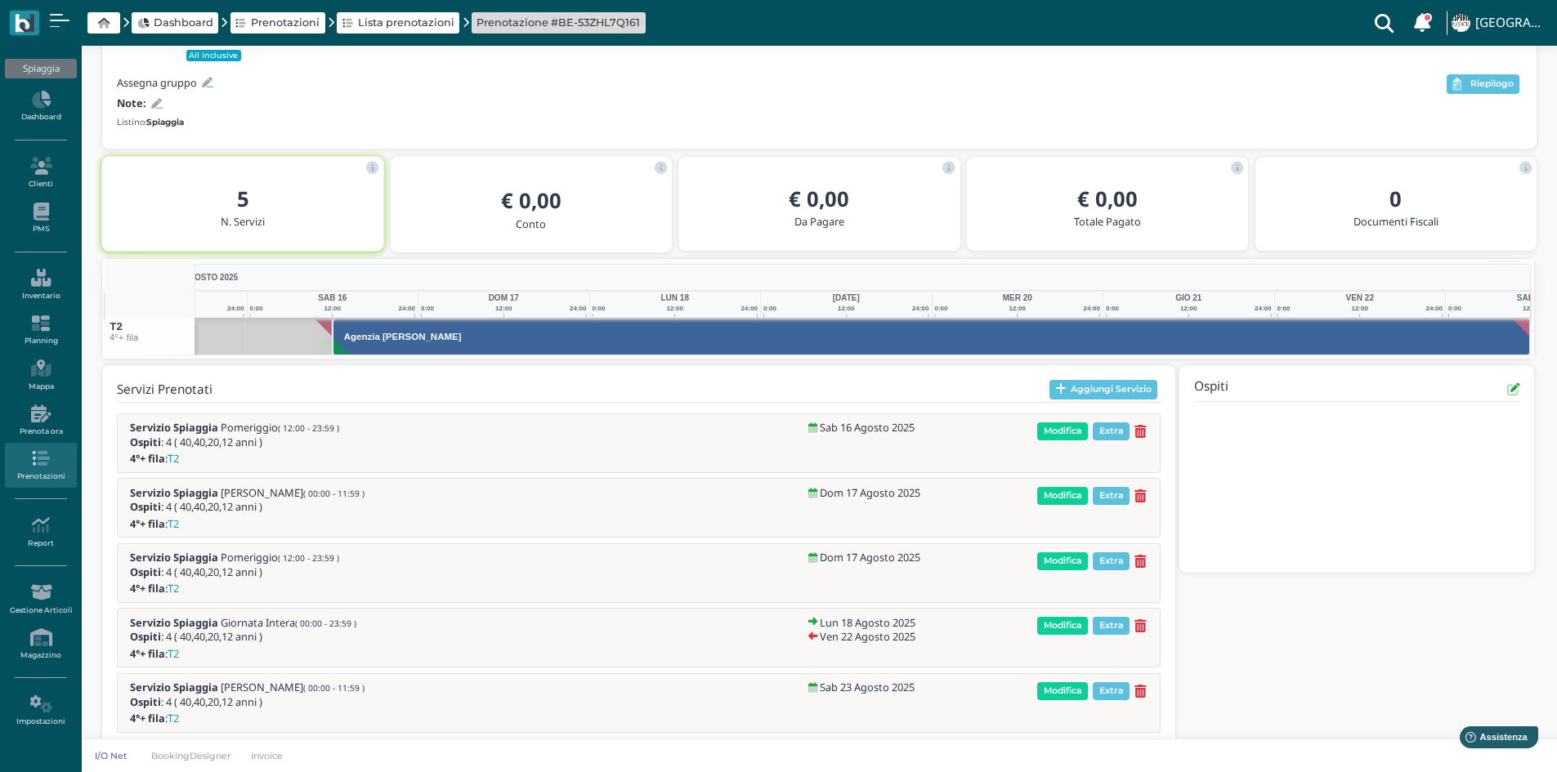
scroll to position [190, 0]
